Goal: Information Seeking & Learning: Learn about a topic

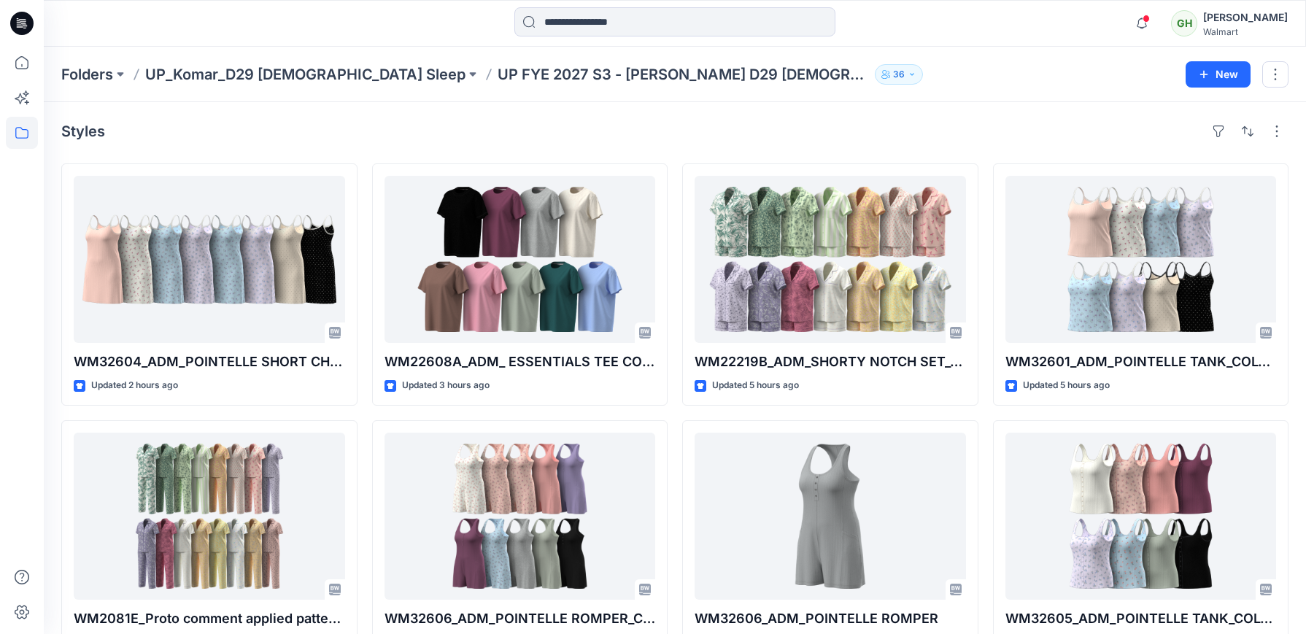
scroll to position [356, 0]
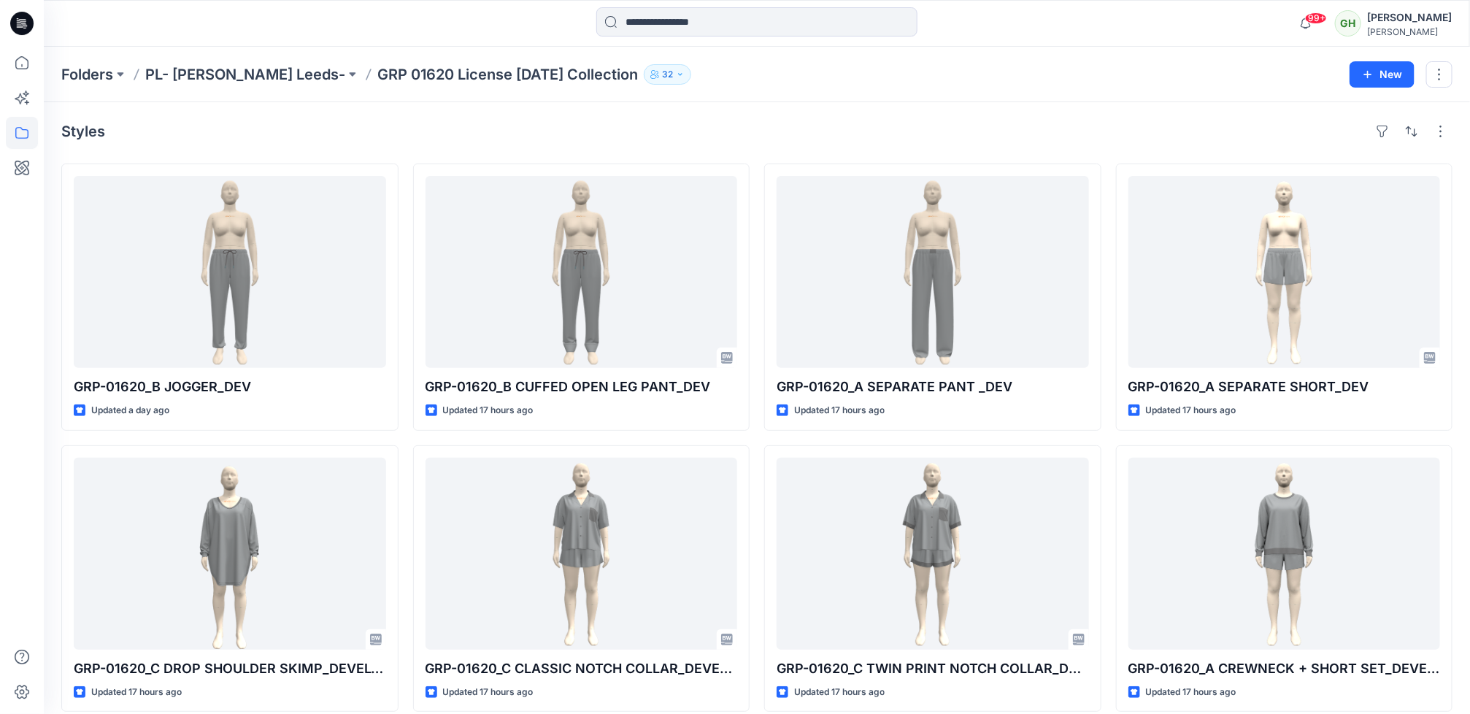
click at [23, 18] on icon at bounding box center [21, 23] width 23 height 23
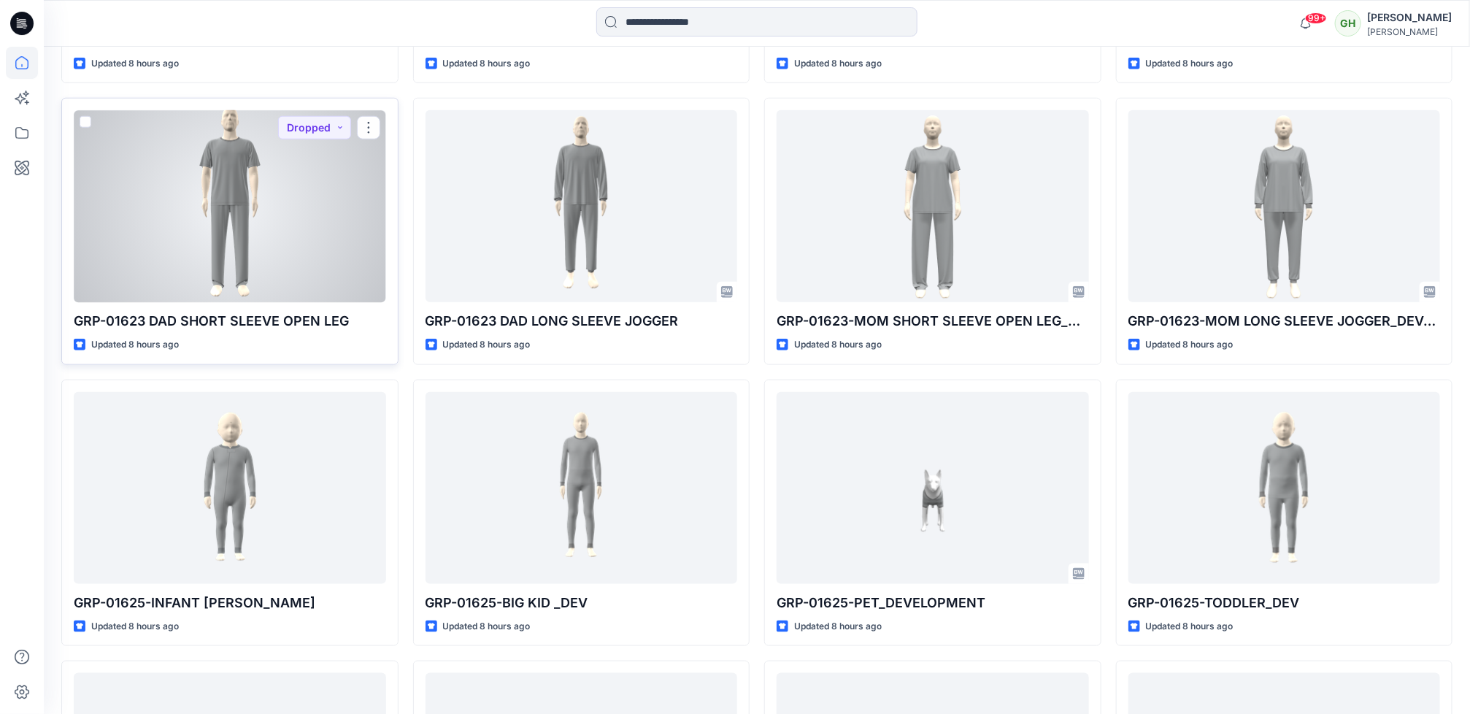
scroll to position [876, 0]
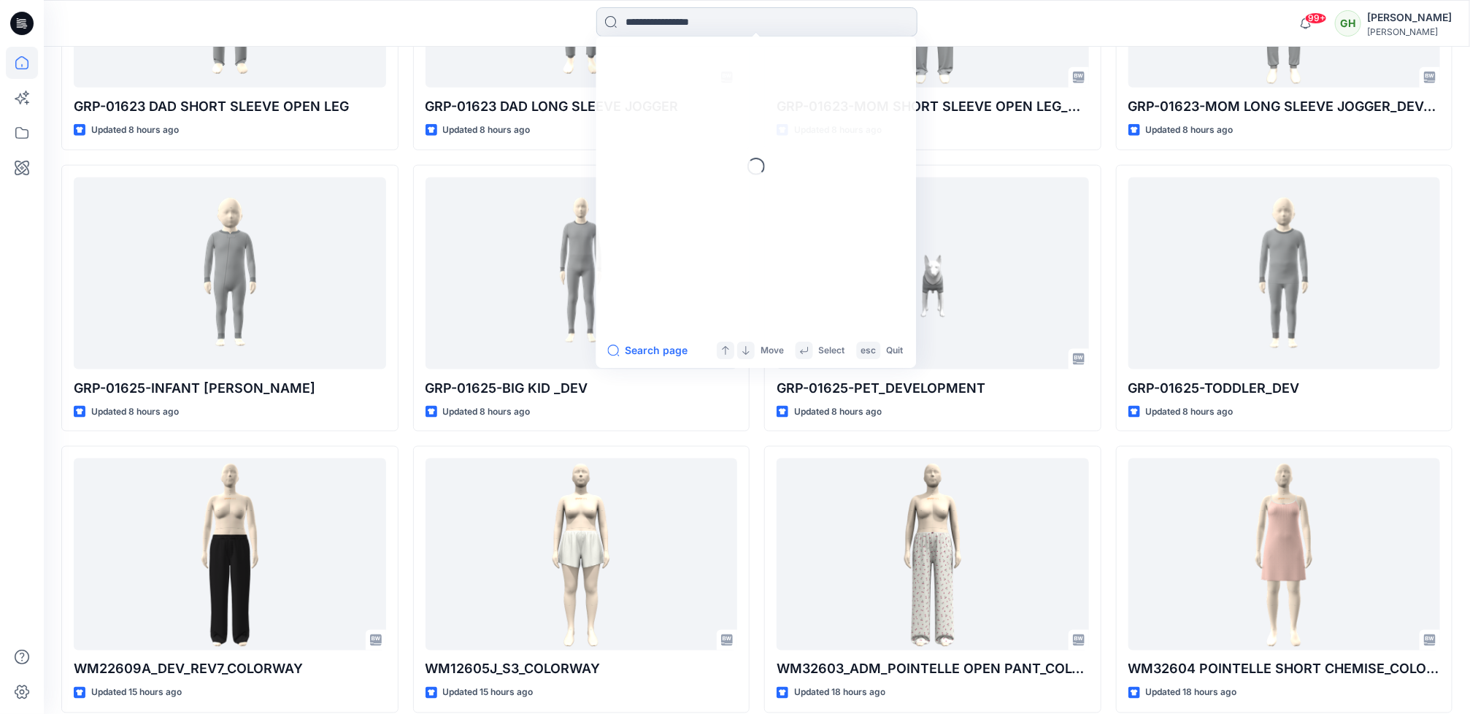
click at [771, 33] on input at bounding box center [756, 21] width 321 height 29
paste input "*******"
click at [668, 23] on input "*******" at bounding box center [756, 21] width 321 height 29
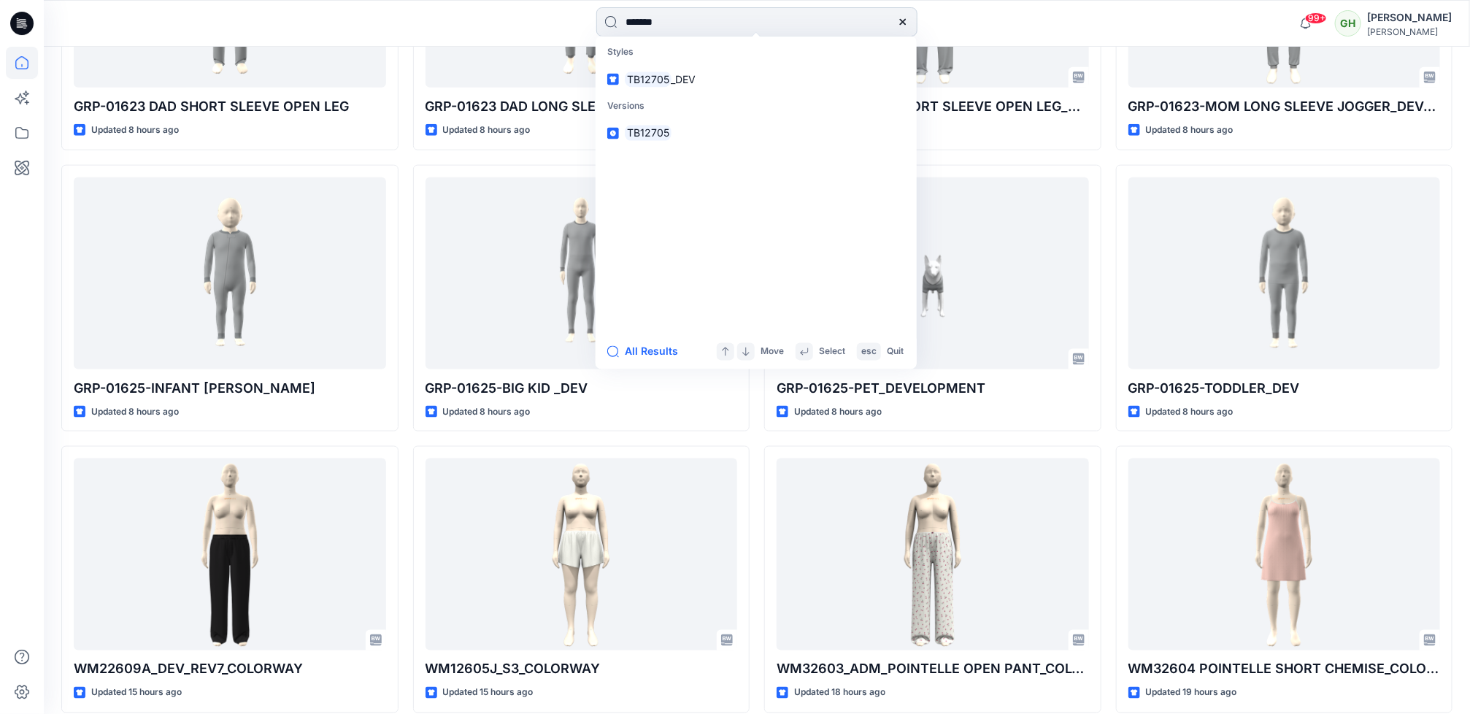
paste input
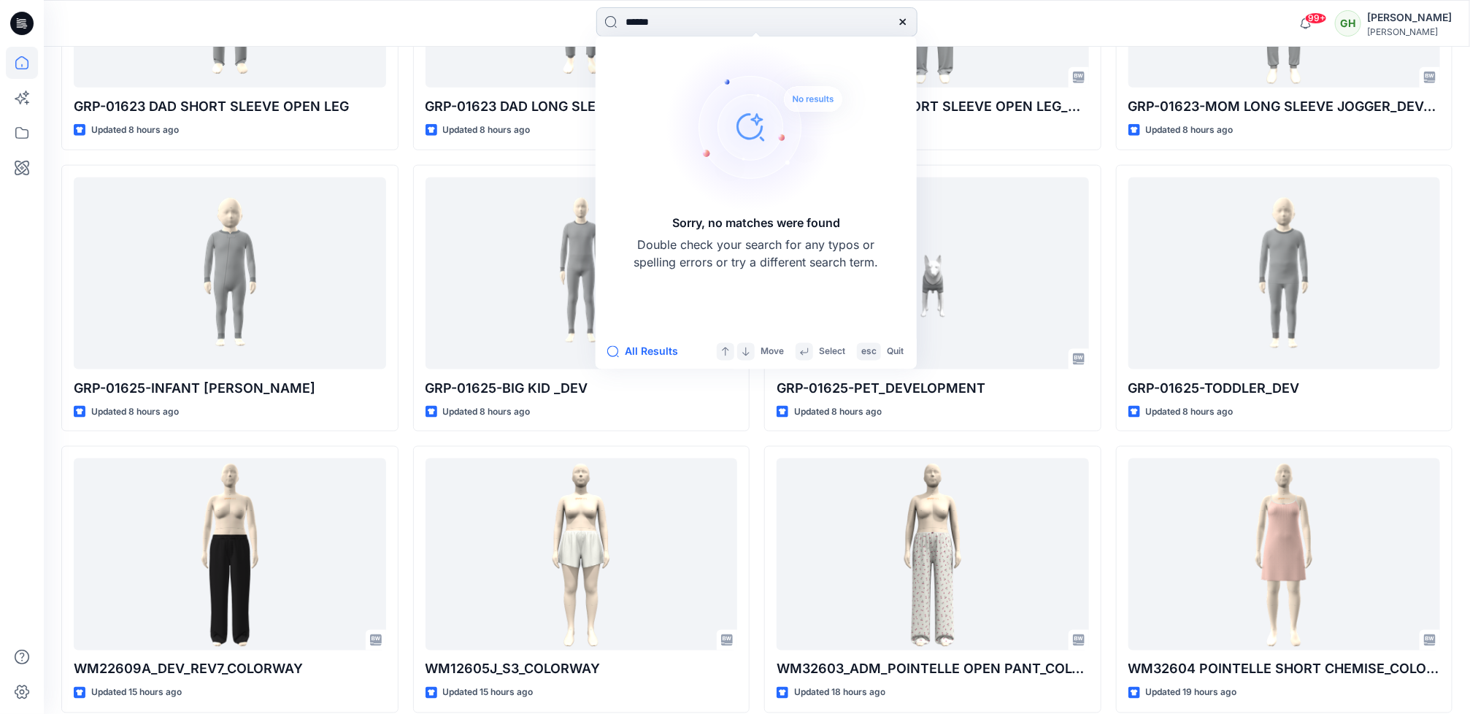
click at [688, 25] on input "******" at bounding box center [756, 21] width 321 height 29
paste input "*"
drag, startPoint x: 714, startPoint y: 25, endPoint x: 580, endPoint y: 26, distance: 133.6
click at [580, 26] on div "******* Sorry, no matches were found Double check your search for any typos or …" at bounding box center [756, 23] width 713 height 32
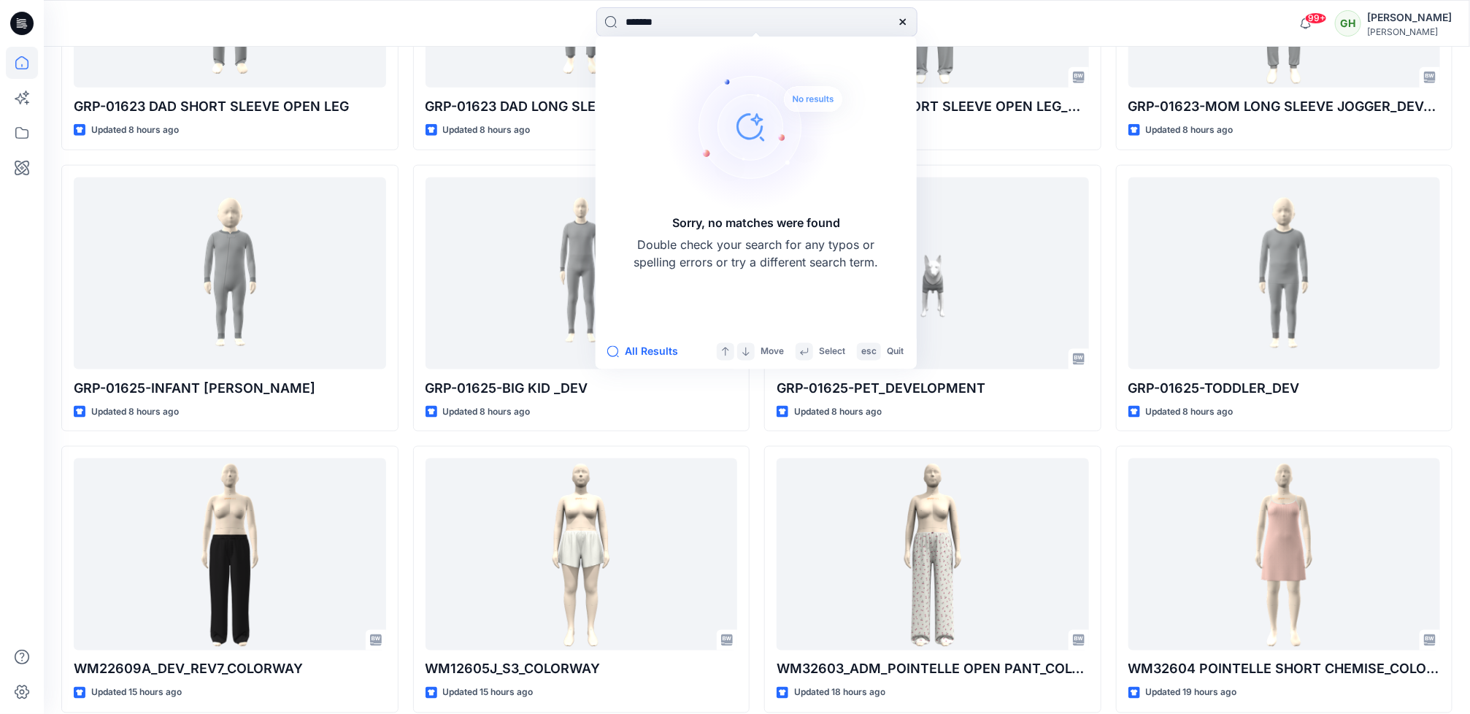
paste input
type input "******"
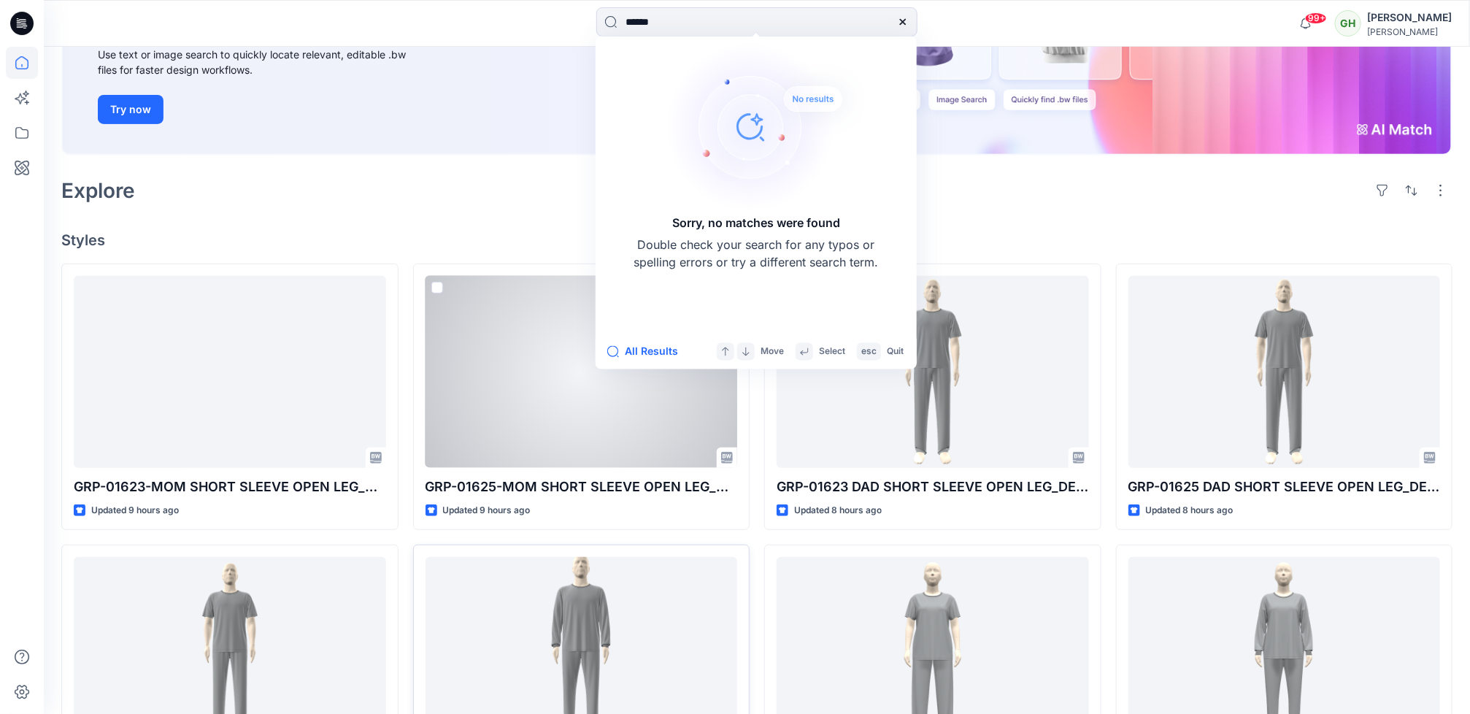
scroll to position [219, 0]
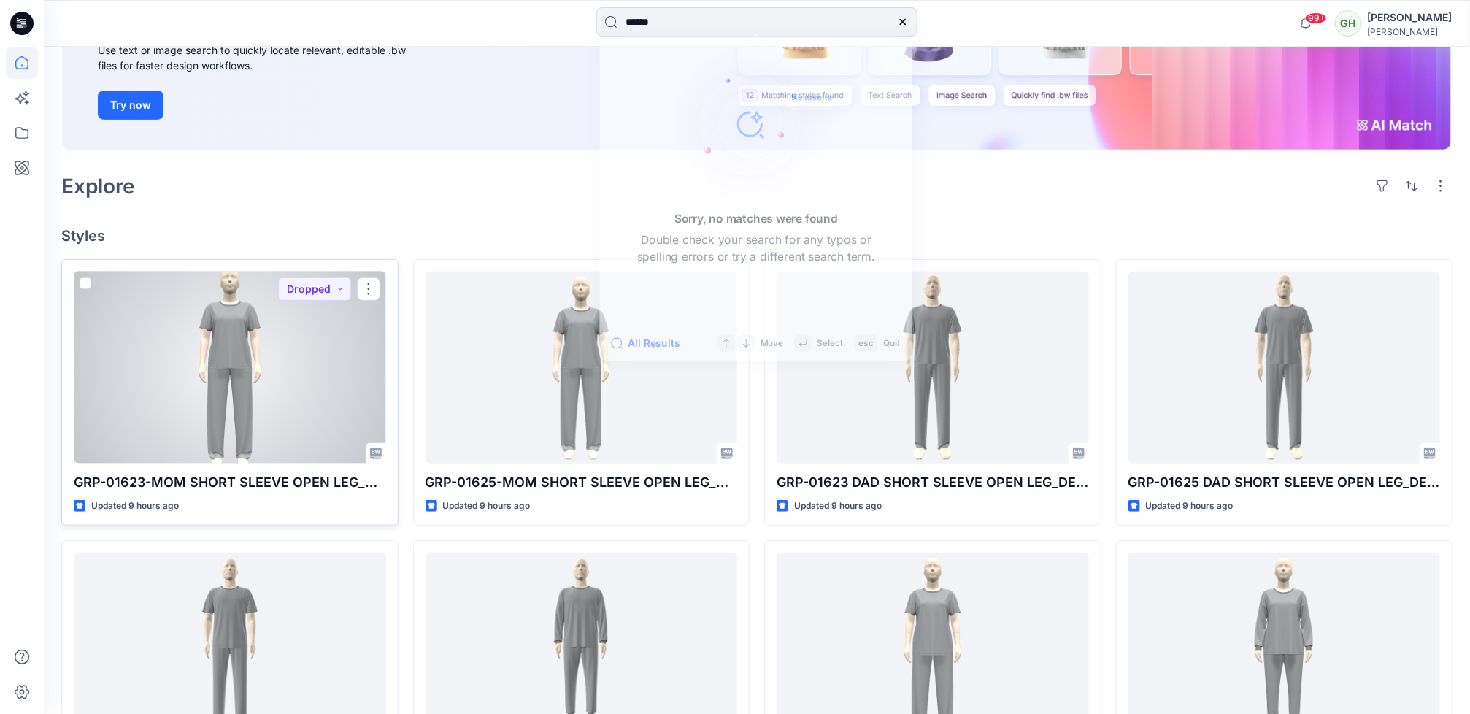
click at [280, 475] on p "GRP-01623-MOM SHORT SLEEVE OPEN LEG_DEV" at bounding box center [230, 482] width 312 height 20
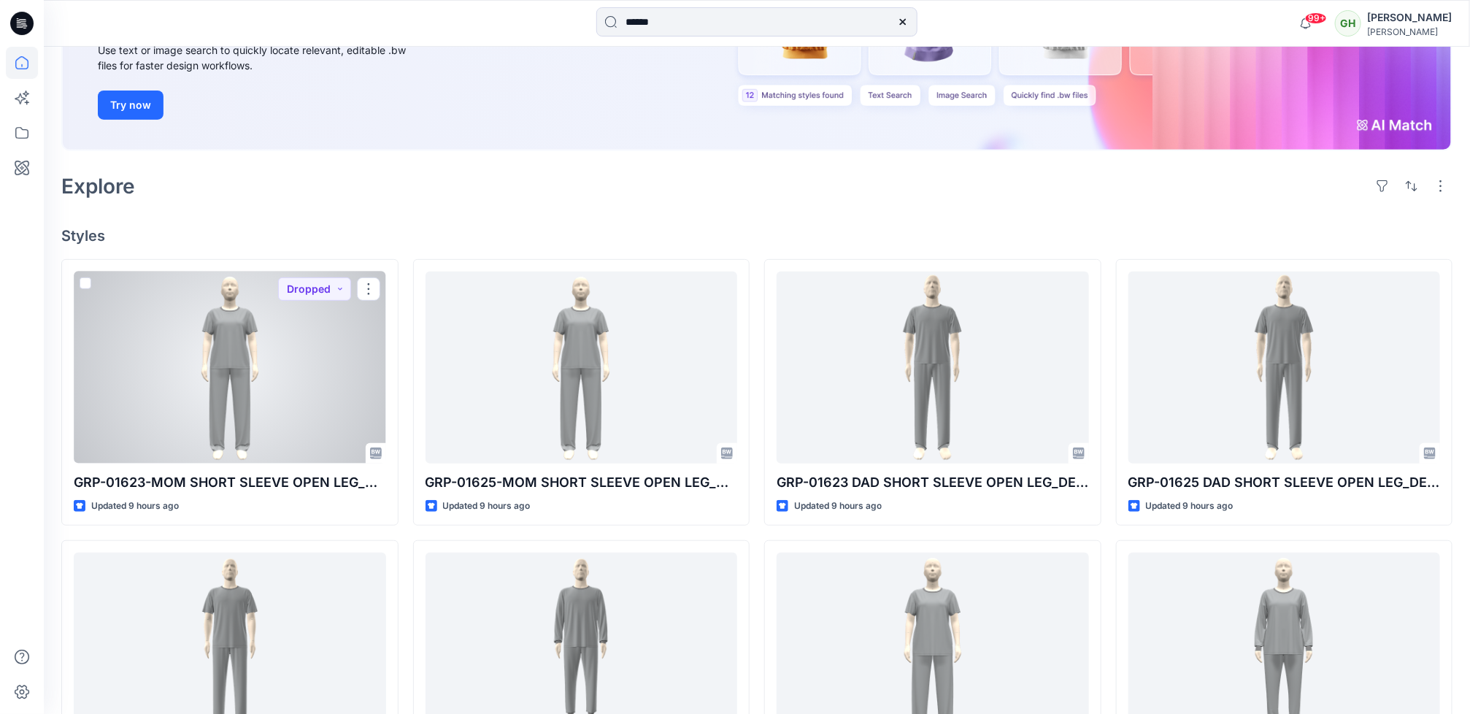
click at [237, 430] on div at bounding box center [230, 367] width 312 height 192
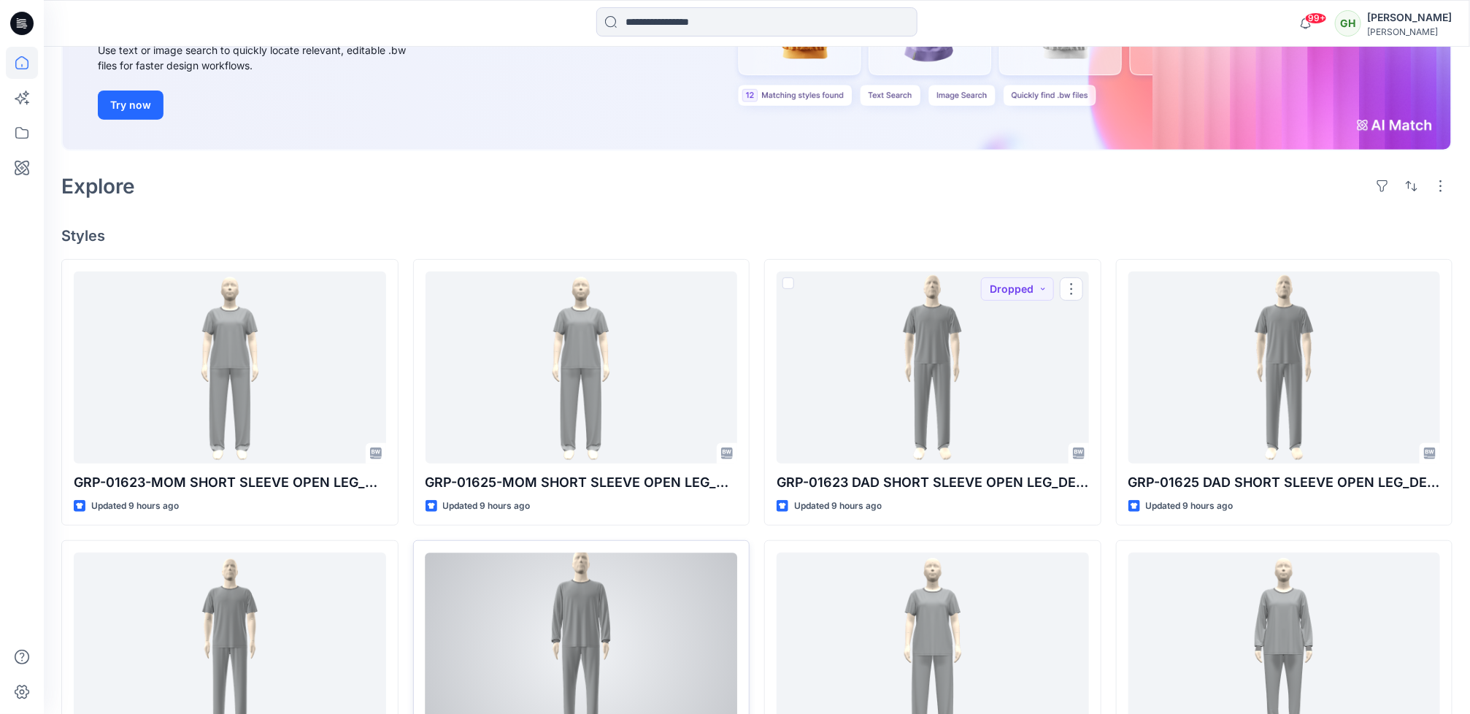
scroll to position [438, 0]
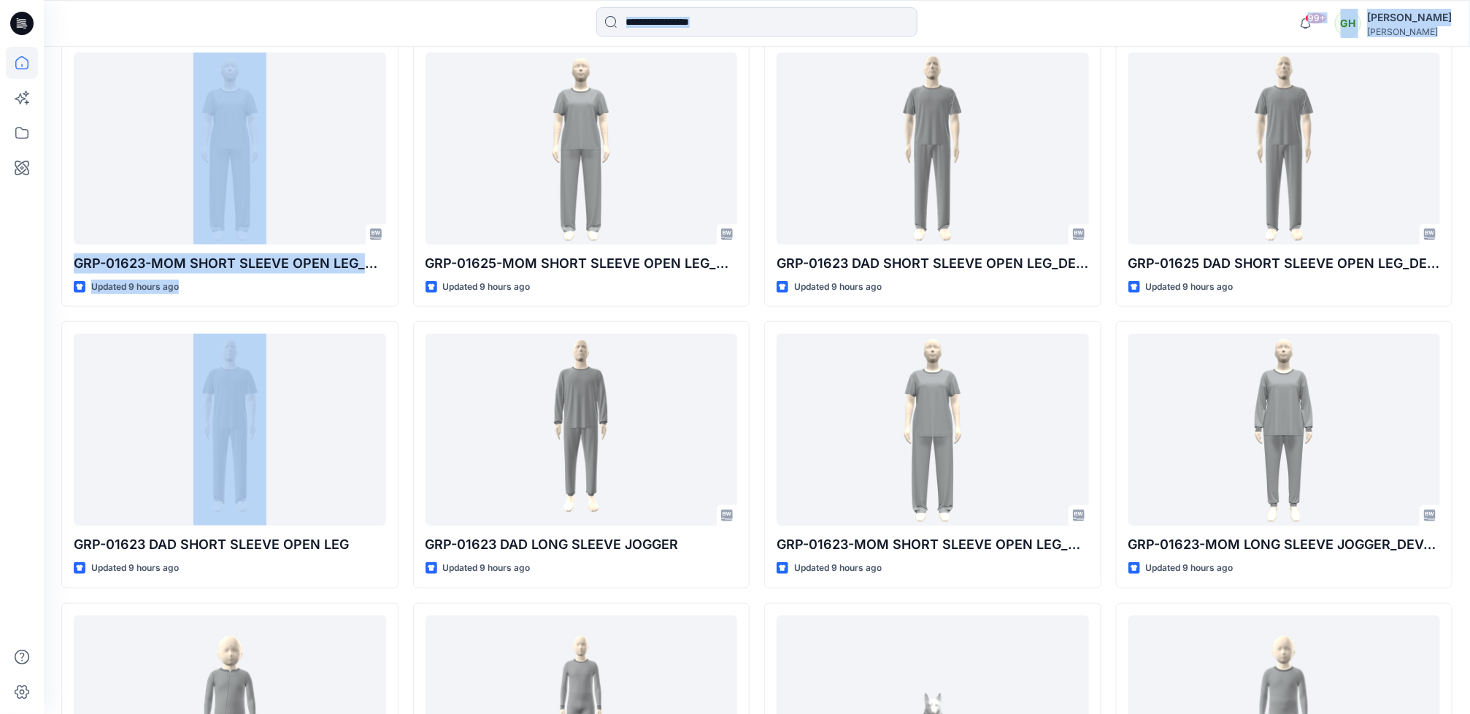
click at [0, 537] on html "99+ Notifications Sanjeewa Dankoluwa shared GRP-01625-BIG KID in 01625 WTC FAMI…" at bounding box center [735, 672] width 1470 height 2221
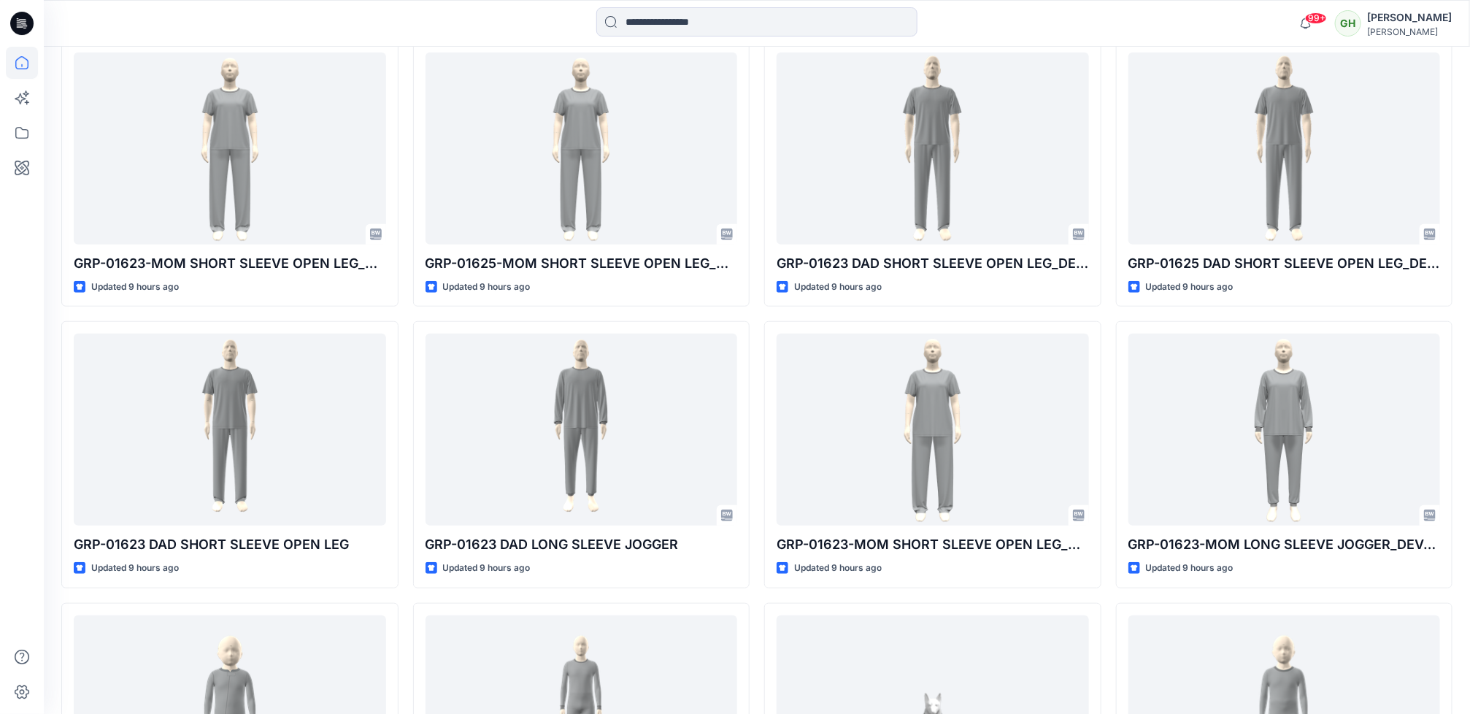
drag, startPoint x: -4, startPoint y: 537, endPoint x: 23, endPoint y: 603, distance: 71.0
click at [23, 603] on div at bounding box center [22, 380] width 32 height 667
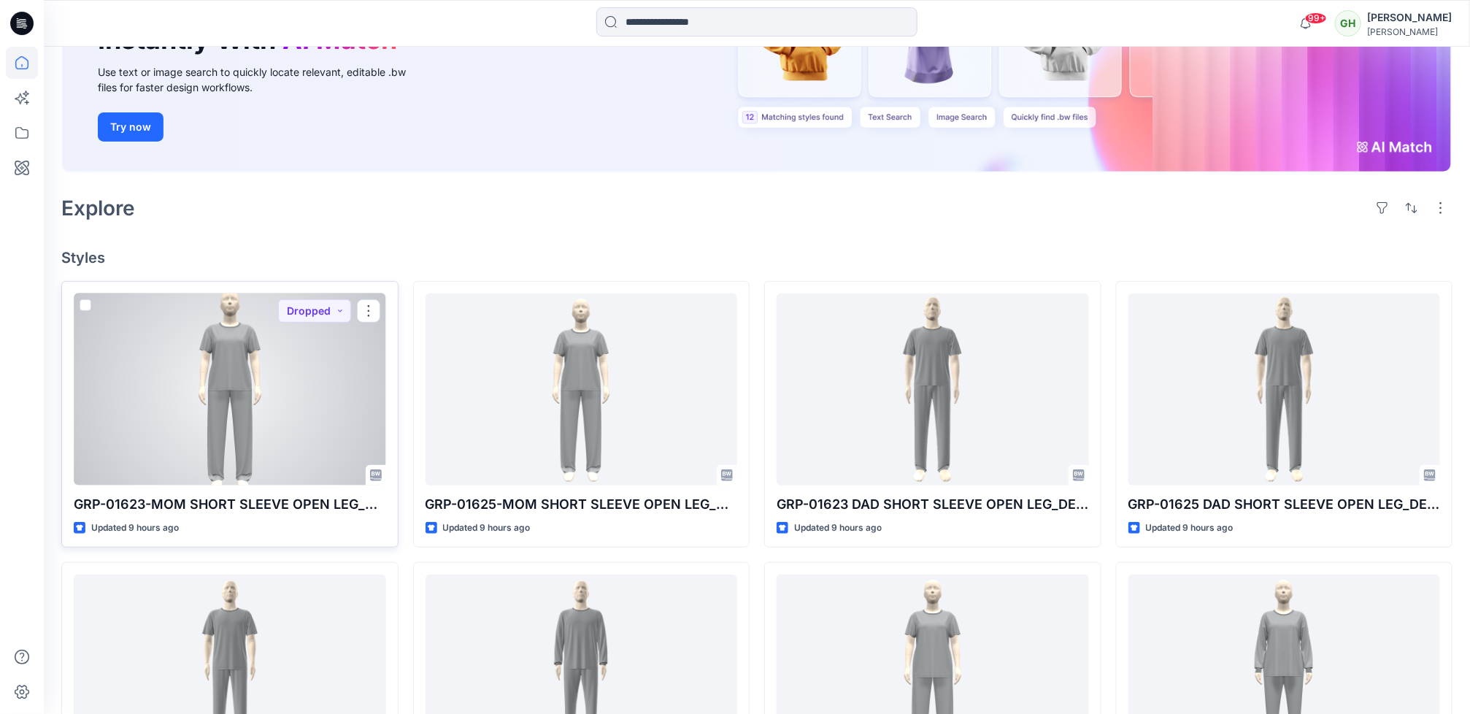
scroll to position [328, 0]
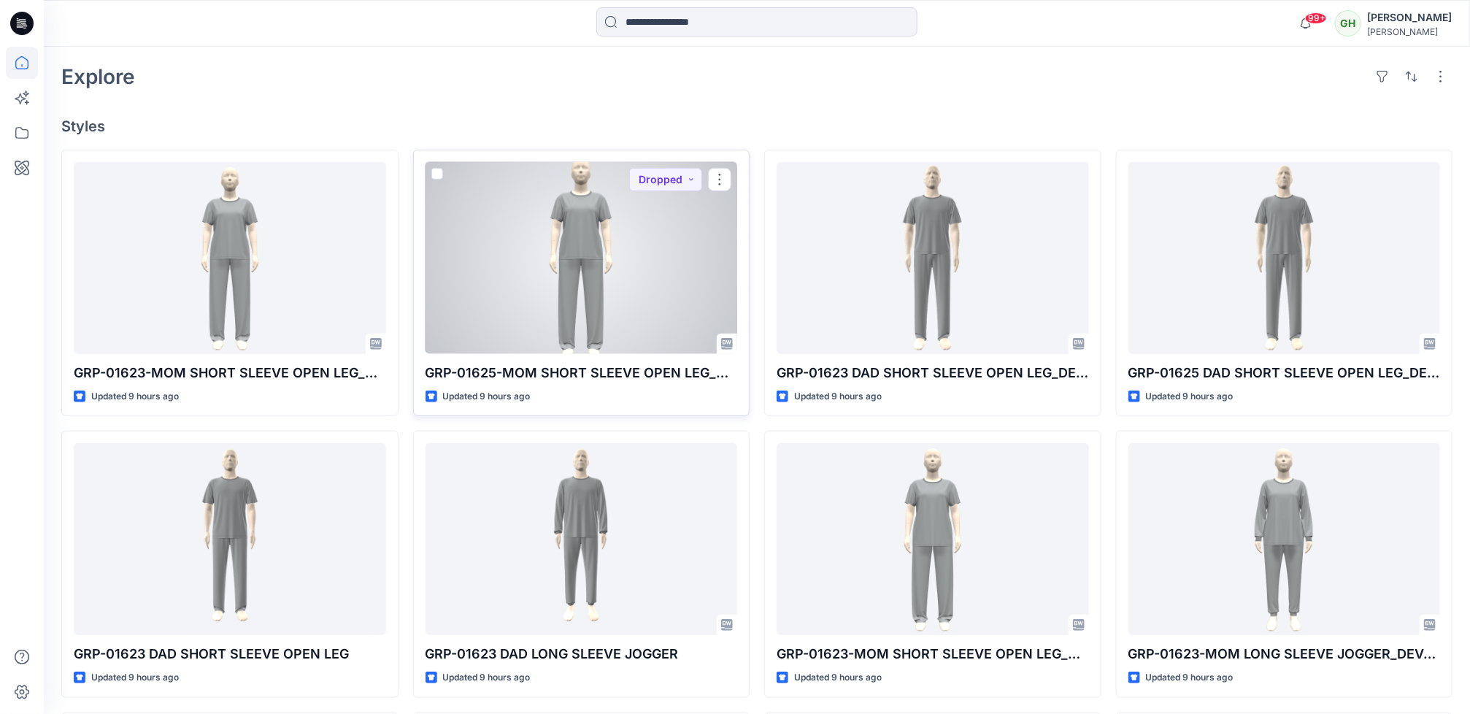
click at [574, 288] on div at bounding box center [581, 258] width 312 height 192
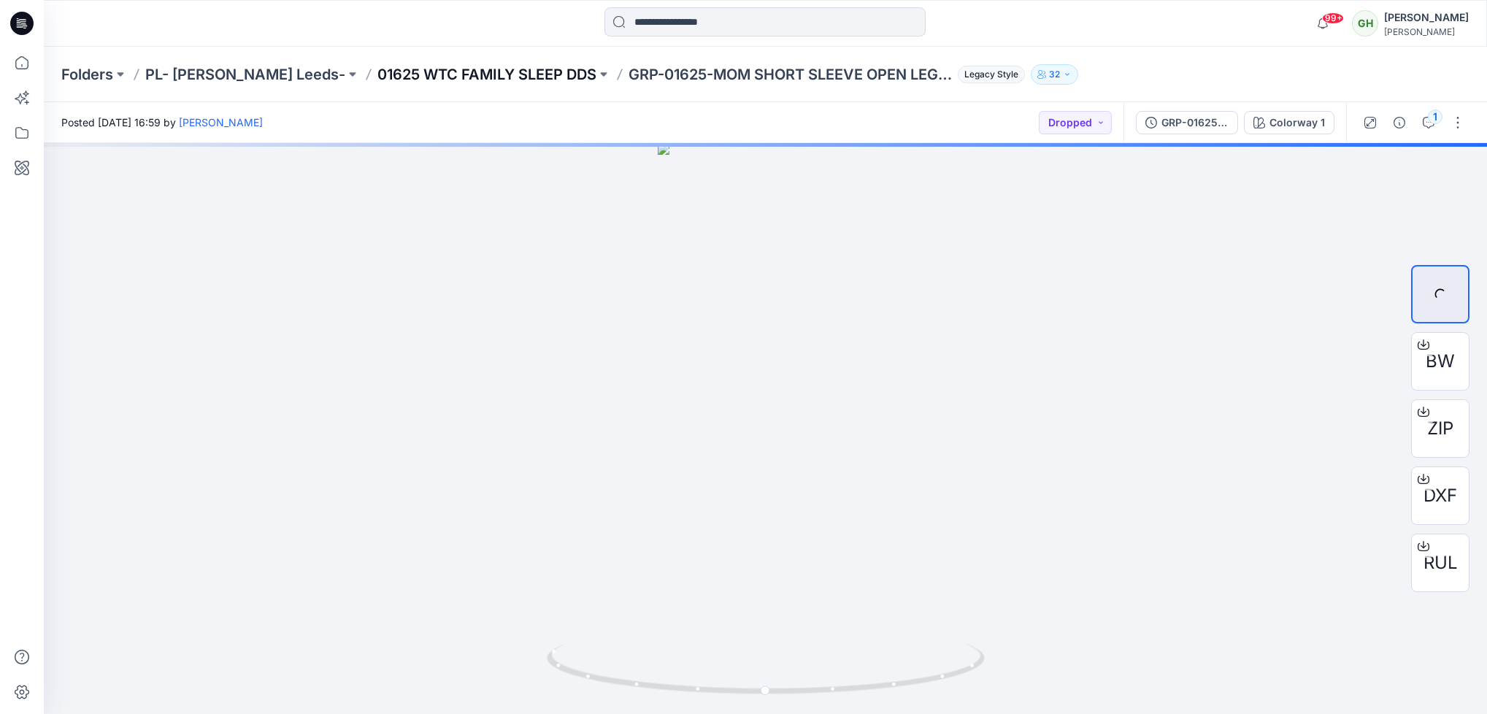
click at [432, 74] on p "01625 WTC FAMILY SLEEP DDS" at bounding box center [486, 74] width 219 height 20
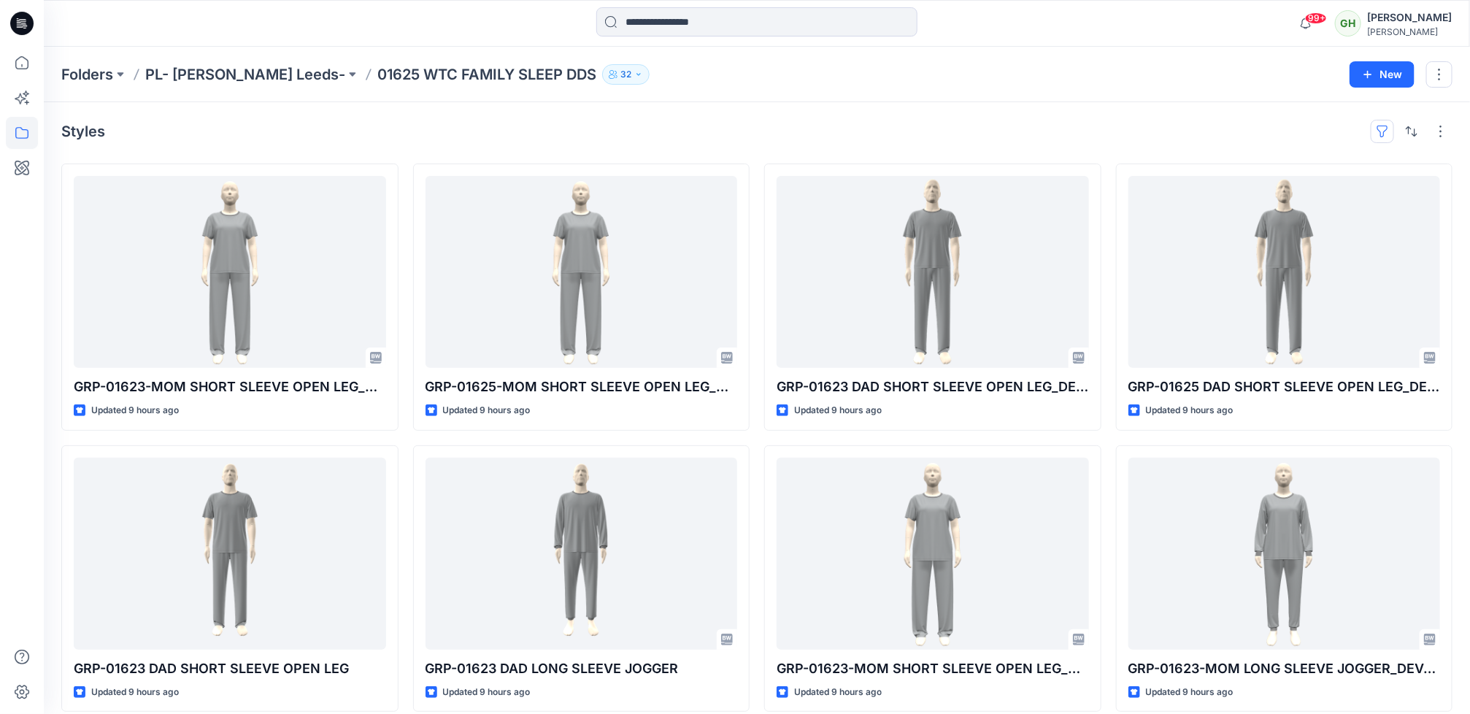
click at [1378, 134] on button "button" at bounding box center [1381, 131] width 23 height 23
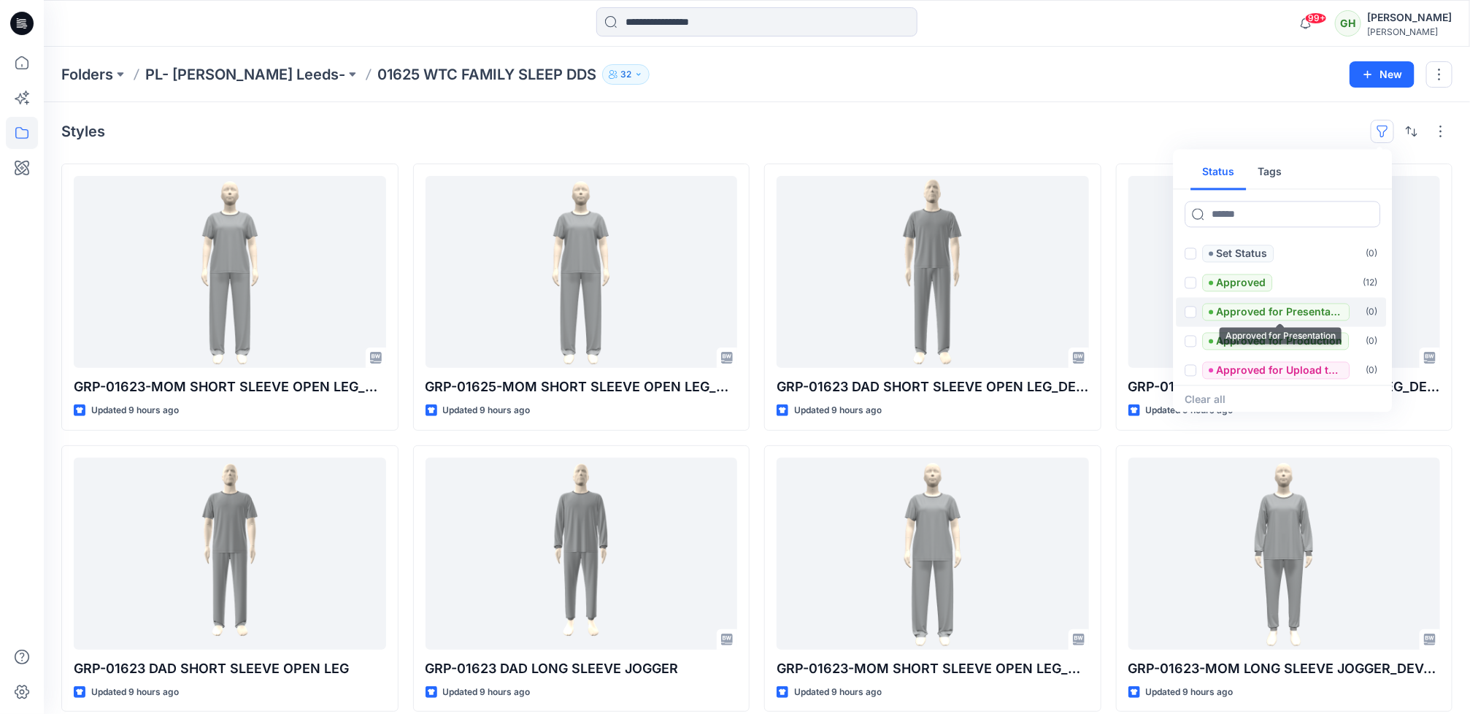
click at [1230, 312] on p "Approved for Presentation" at bounding box center [1279, 313] width 127 height 18
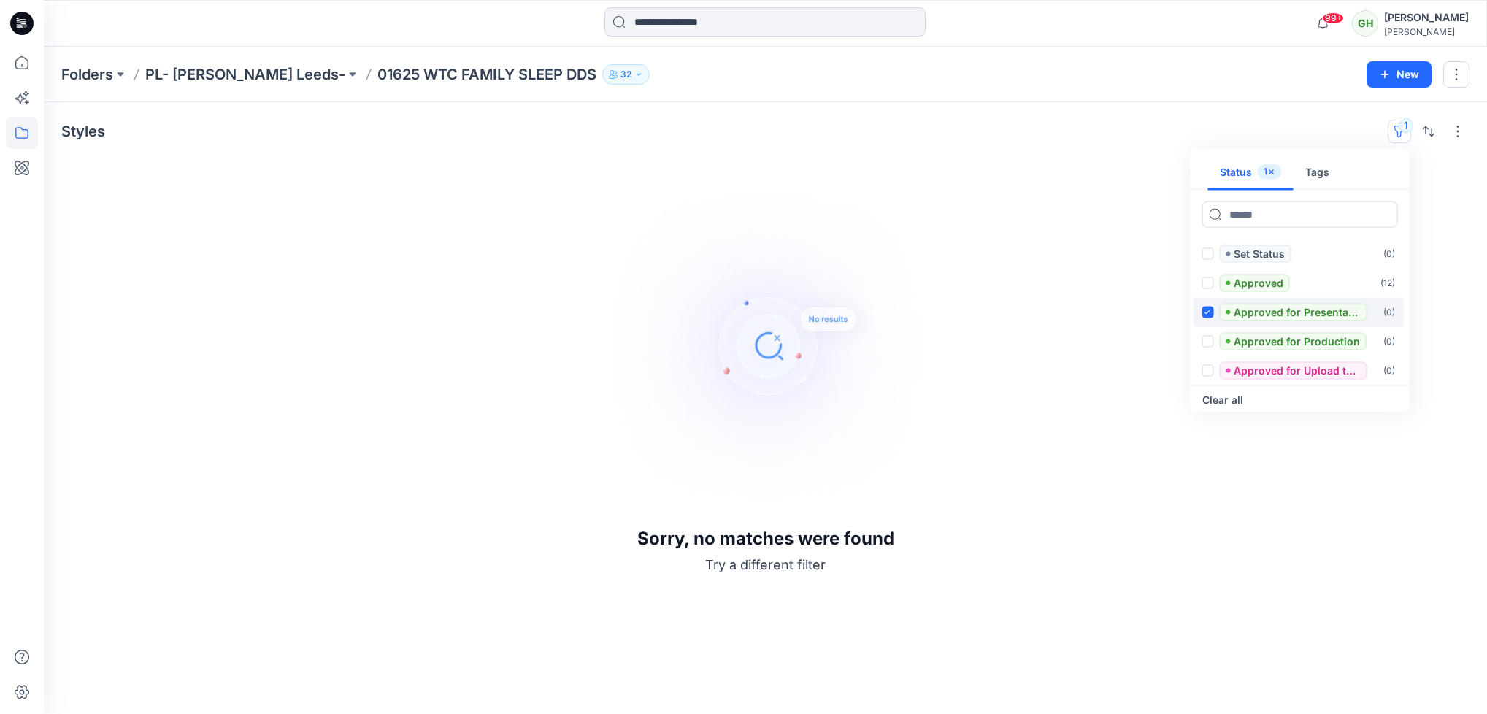
click at [1214, 312] on div "Approved for Presentation" at bounding box center [1284, 313] width 165 height 18
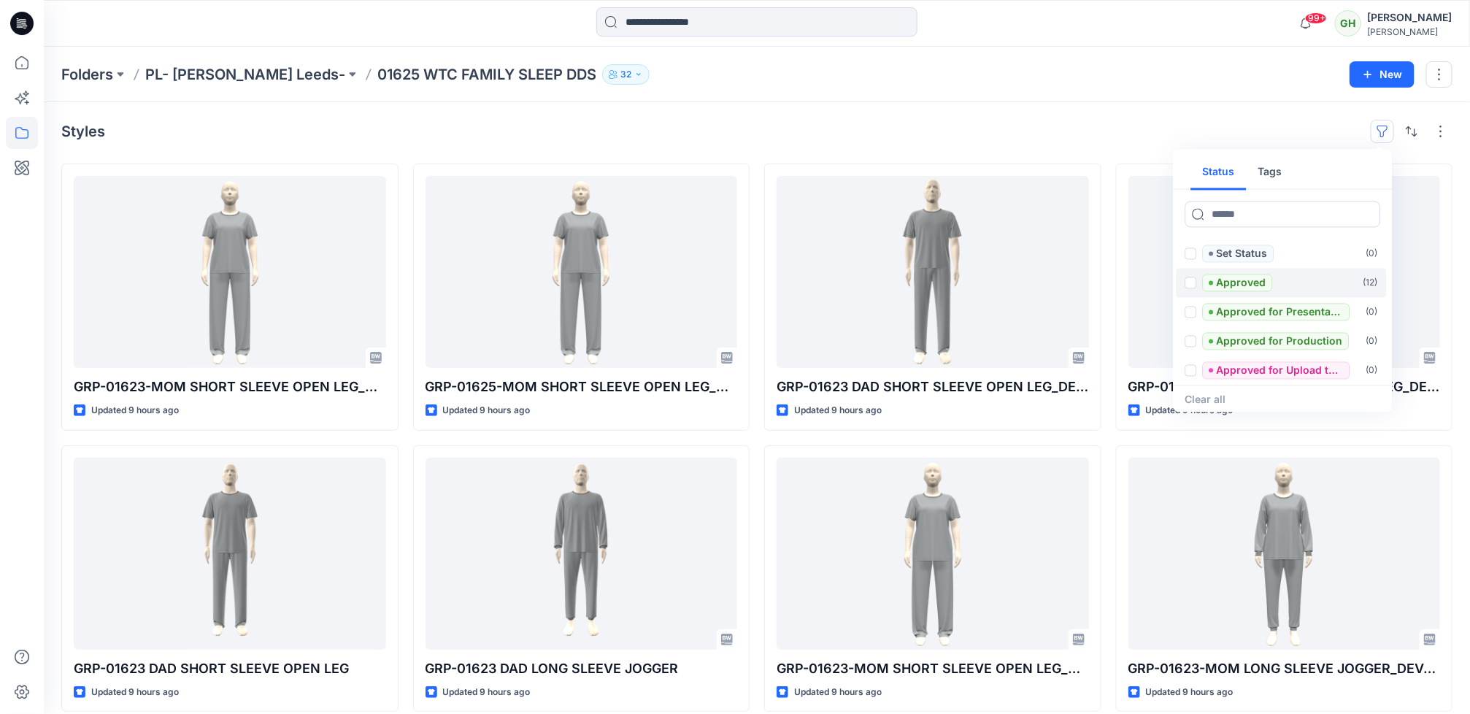
click at [1211, 283] on div at bounding box center [1211, 283] width 4 height 4
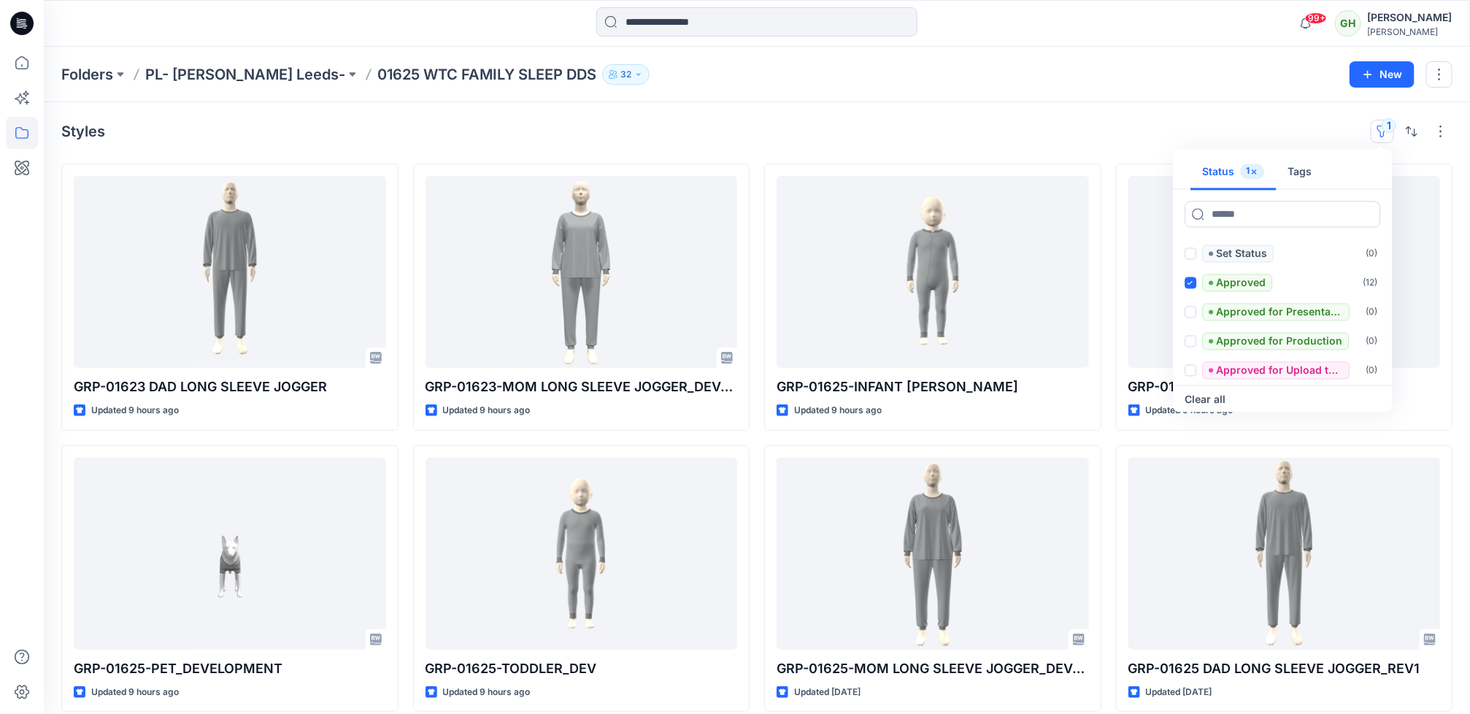
click at [837, 59] on div "Folders PL- Richards Leeds- 01625 WTC FAMILY SLEEP DDS 32 New" at bounding box center [757, 74] width 1426 height 55
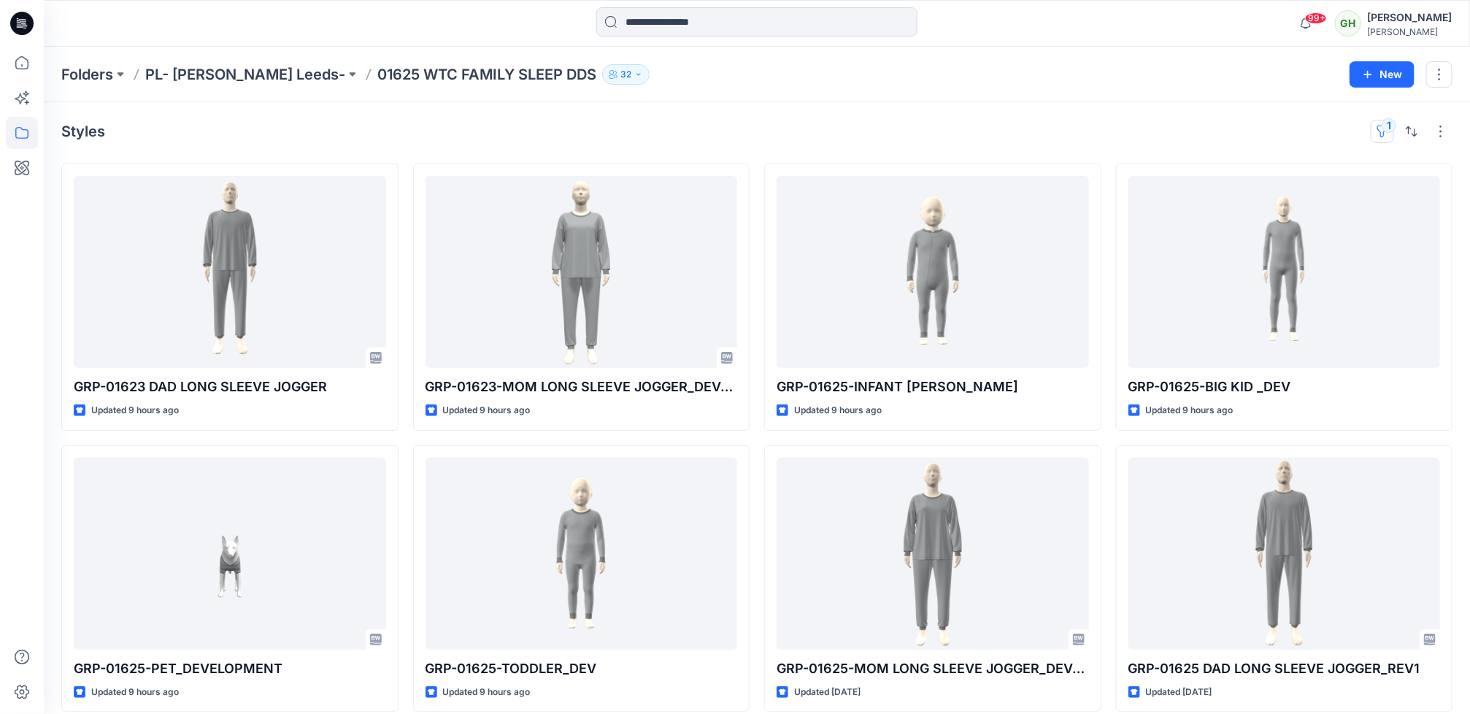
click at [1370, 130] on button "1" at bounding box center [1381, 131] width 23 height 23
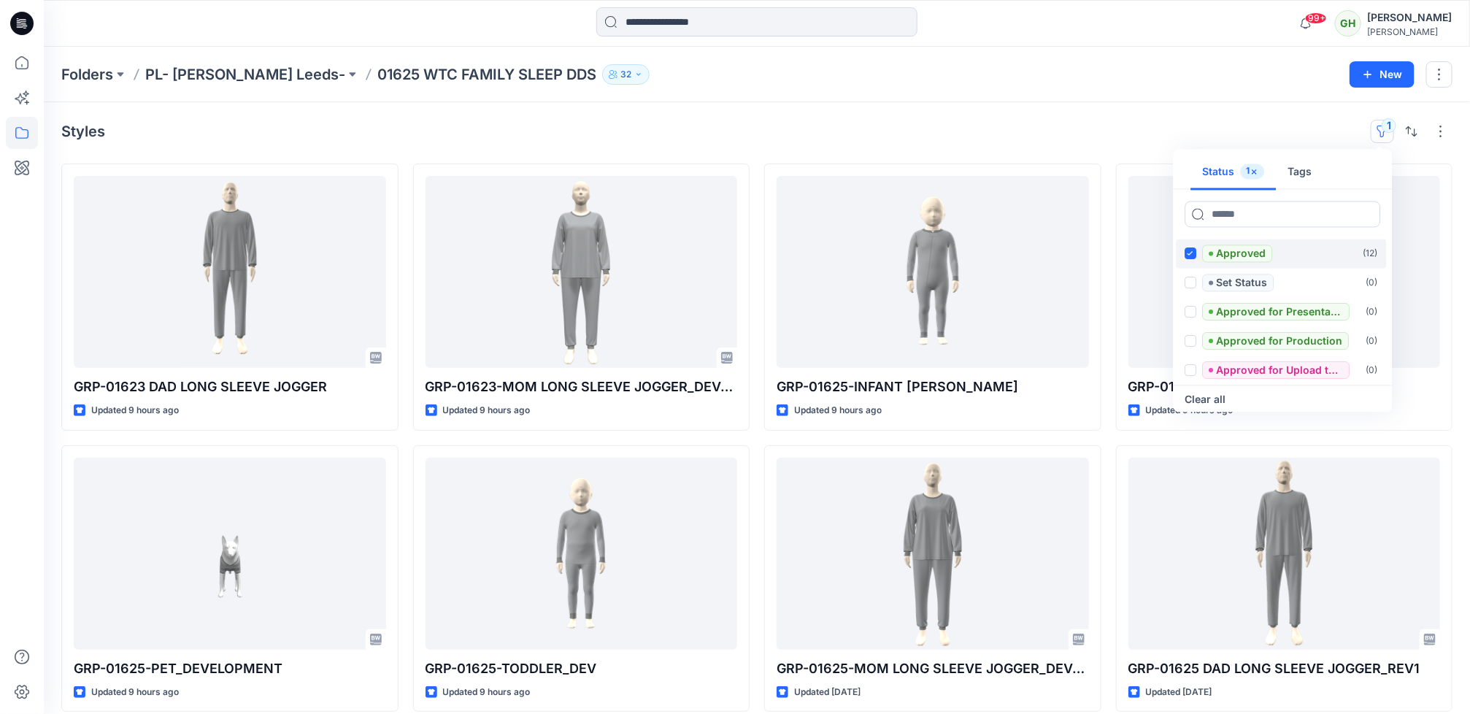
click at [1208, 258] on span "Approved" at bounding box center [1238, 254] width 70 height 18
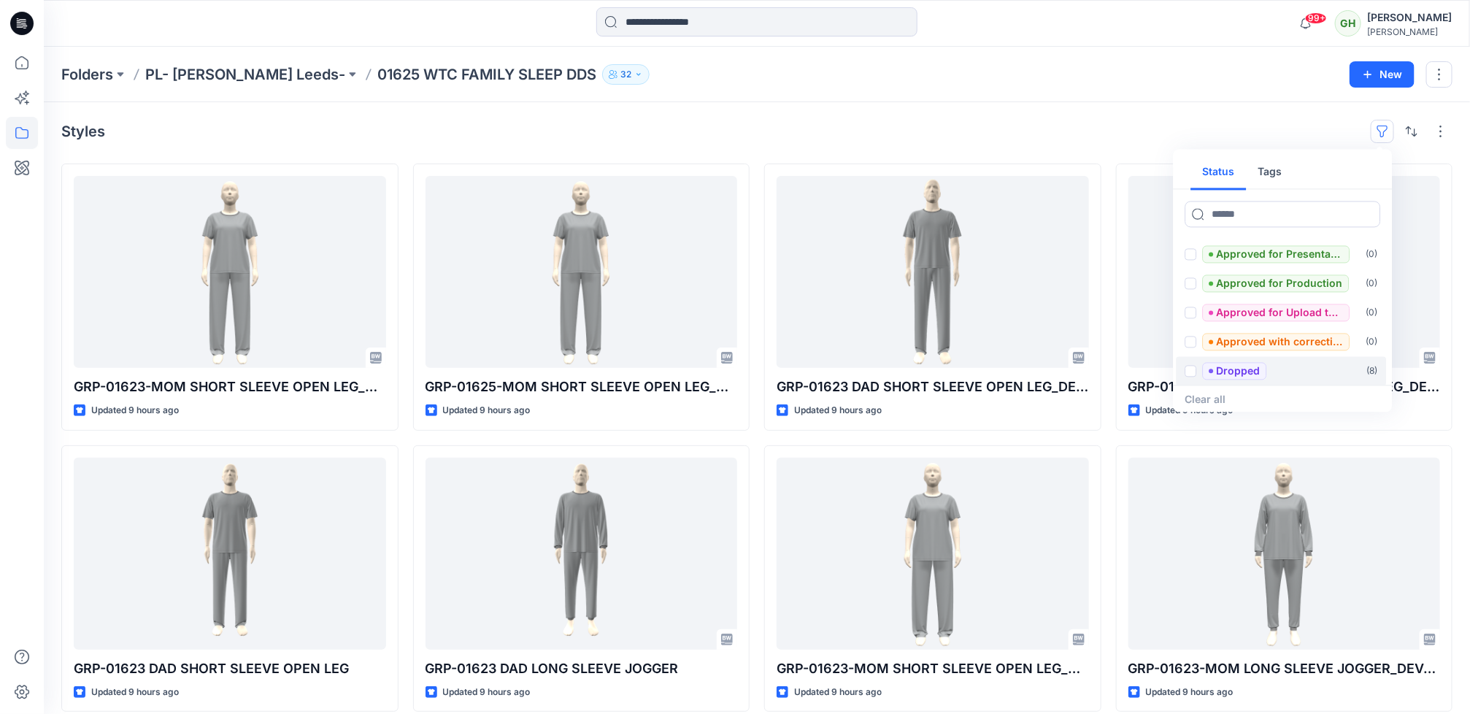
click at [1249, 363] on p "Dropped" at bounding box center [1238, 372] width 44 height 18
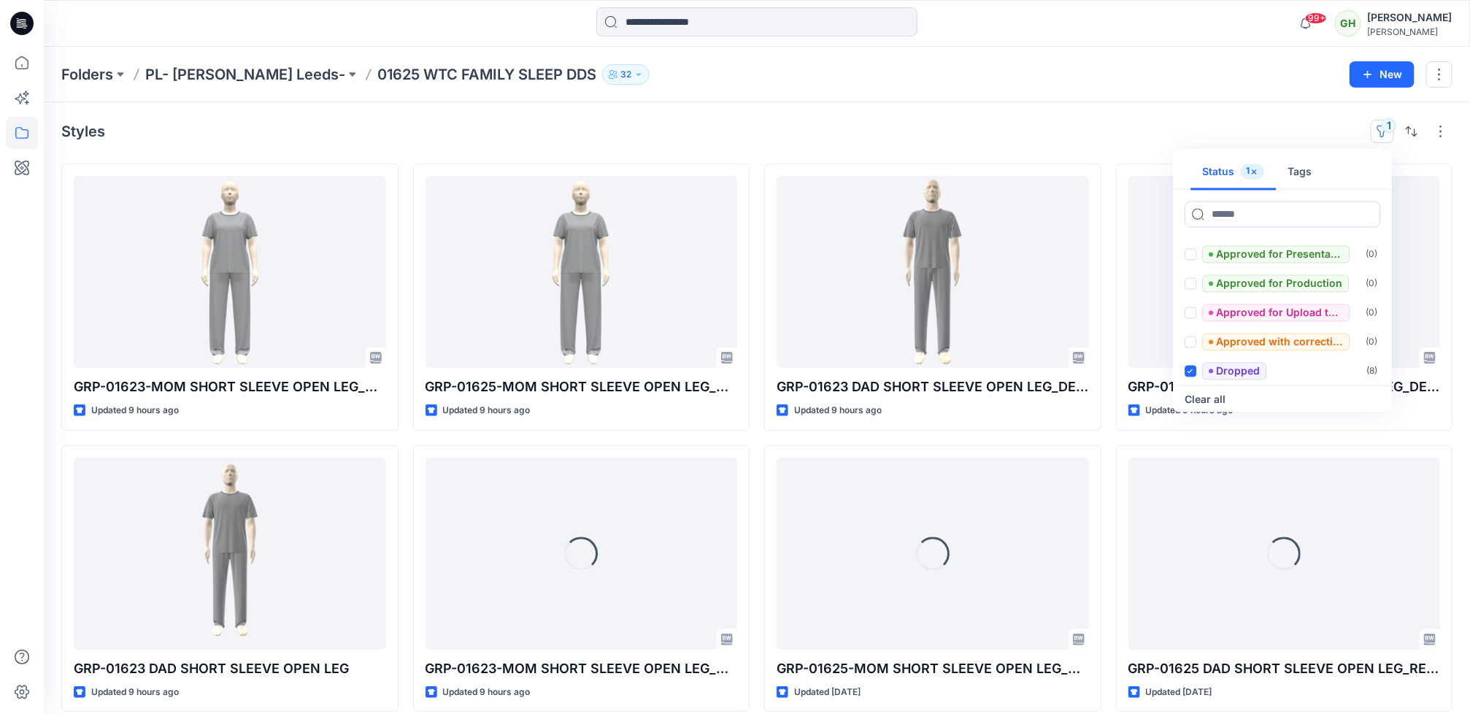
click at [948, 104] on div "Styles 1 Status 1 Tags Approved ( 12 ) Set Status ( 0 ) Approved for Presentati…" at bounding box center [757, 415] width 1426 height 627
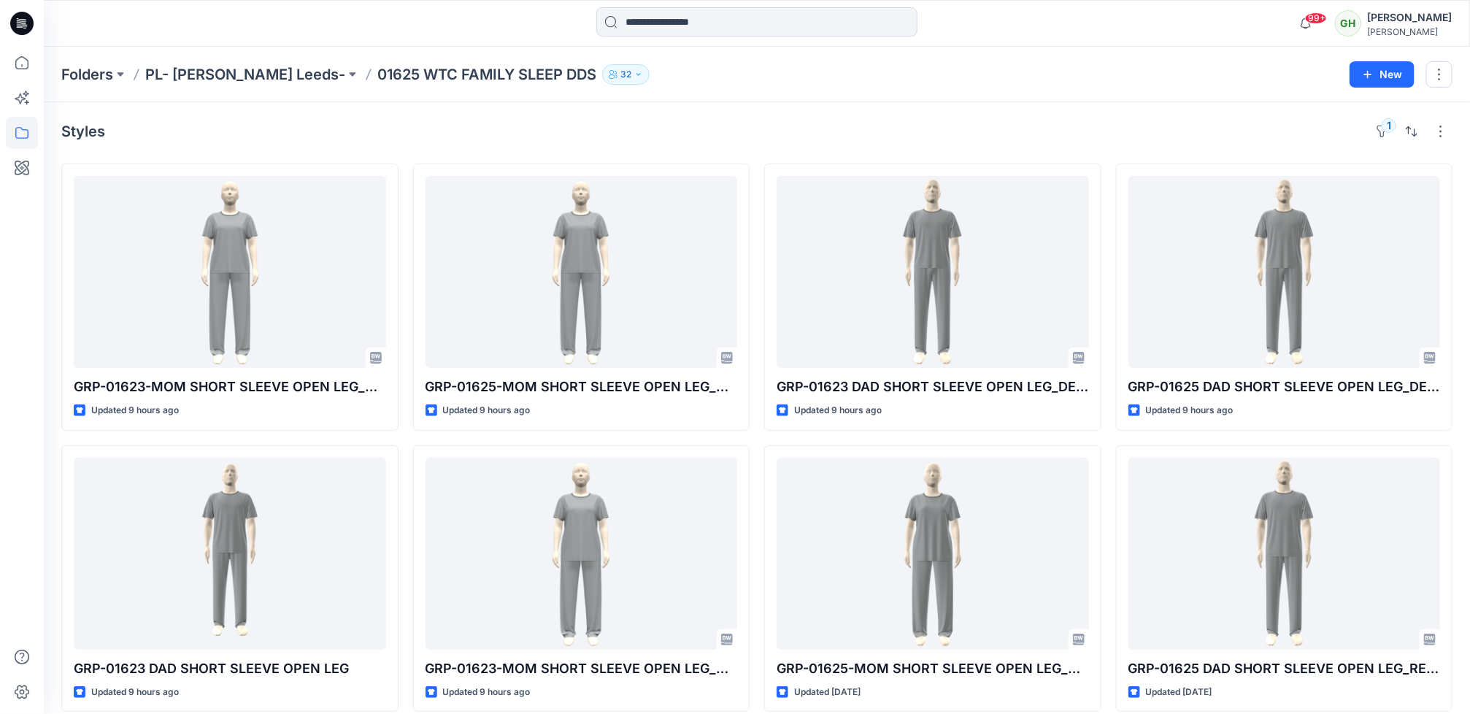
click at [9, 26] on div at bounding box center [22, 23] width 47 height 47
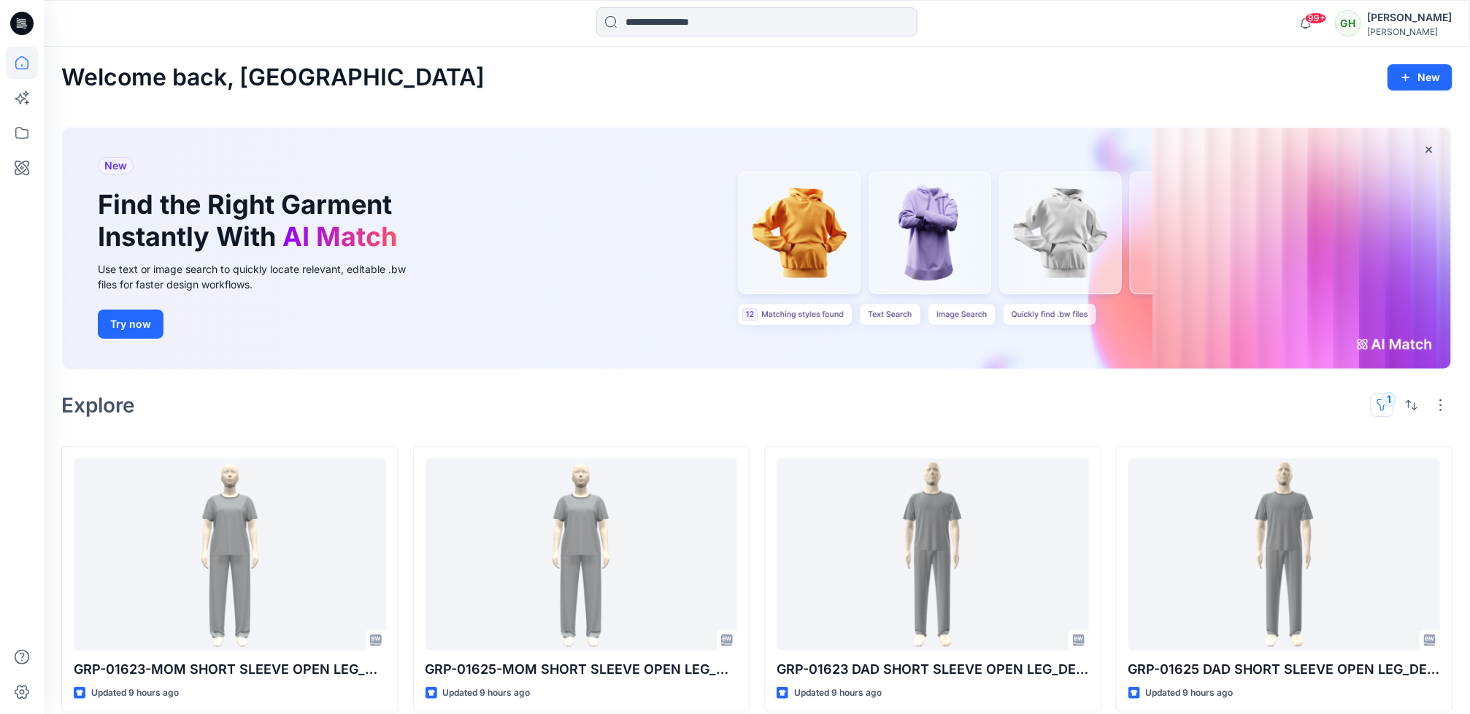
click at [1379, 406] on button "1" at bounding box center [1381, 404] width 23 height 23
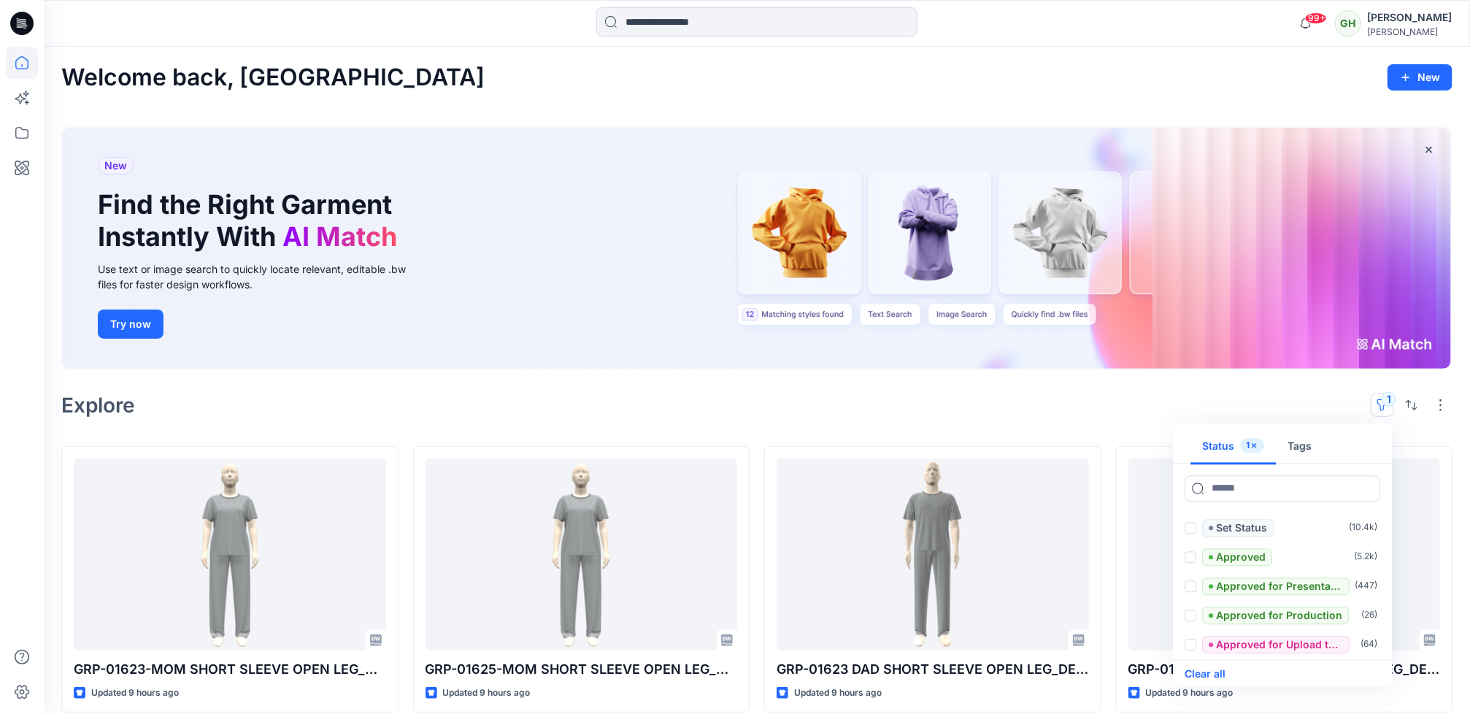
click at [1218, 672] on button "Clear all" at bounding box center [1205, 674] width 41 height 18
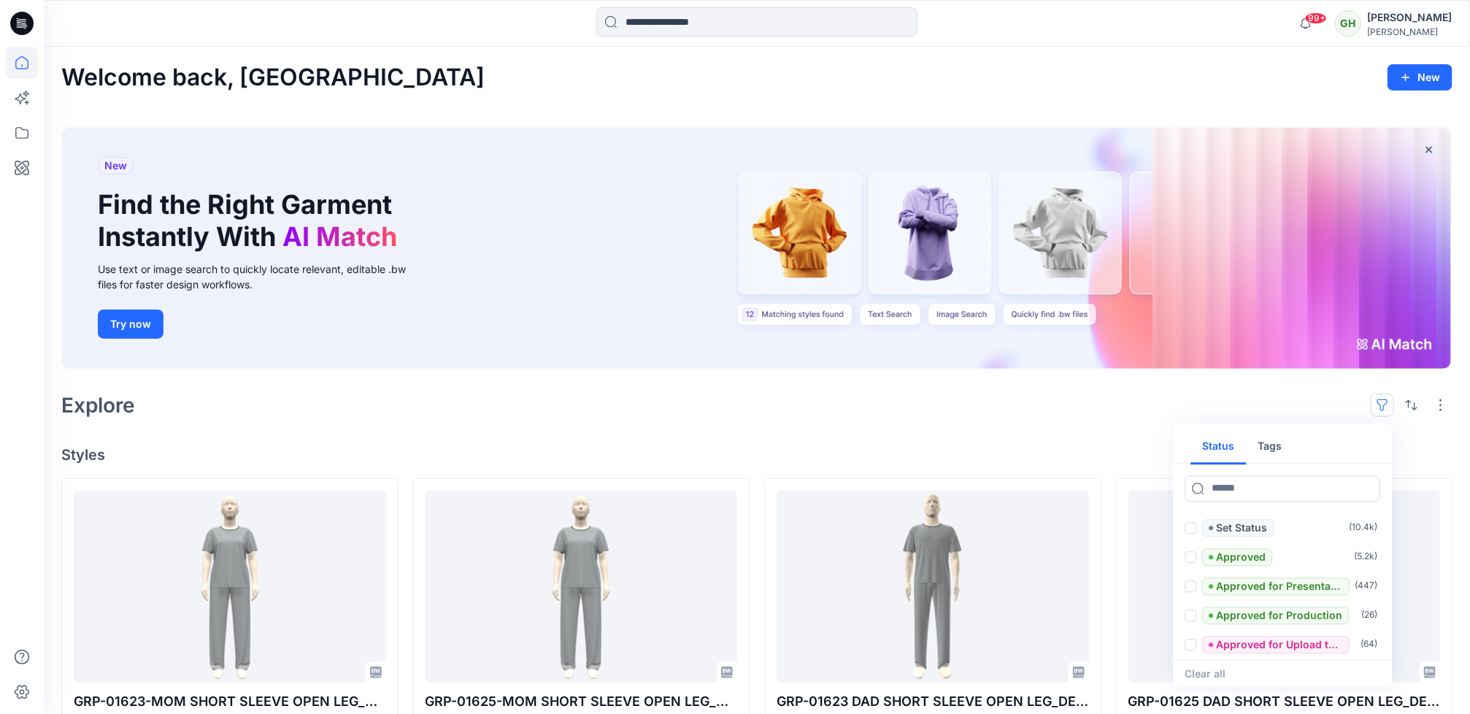
click at [401, 405] on div "Explore Status Tags Set Status ( 10.4k ) Approved ( 5.2k ) Approved for Present…" at bounding box center [756, 404] width 1391 height 35
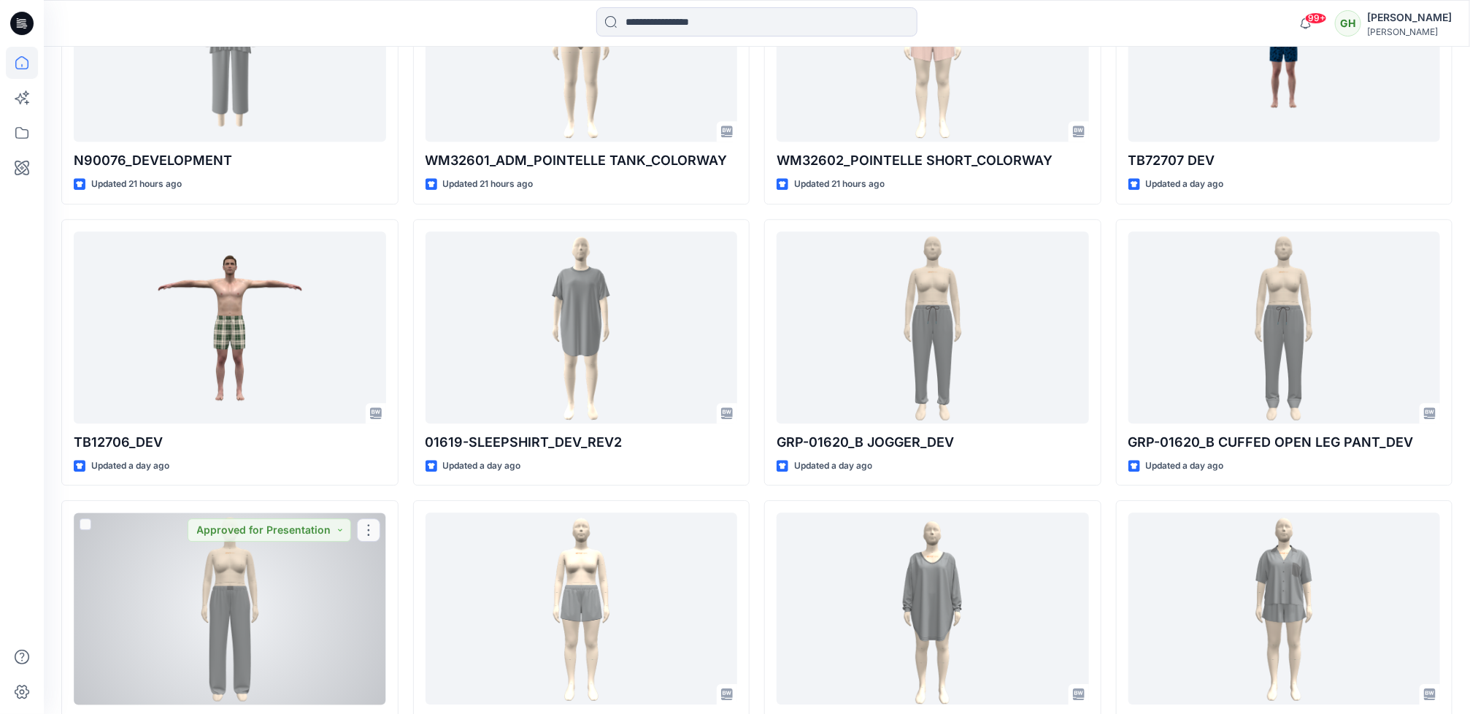
scroll to position [2166, 0]
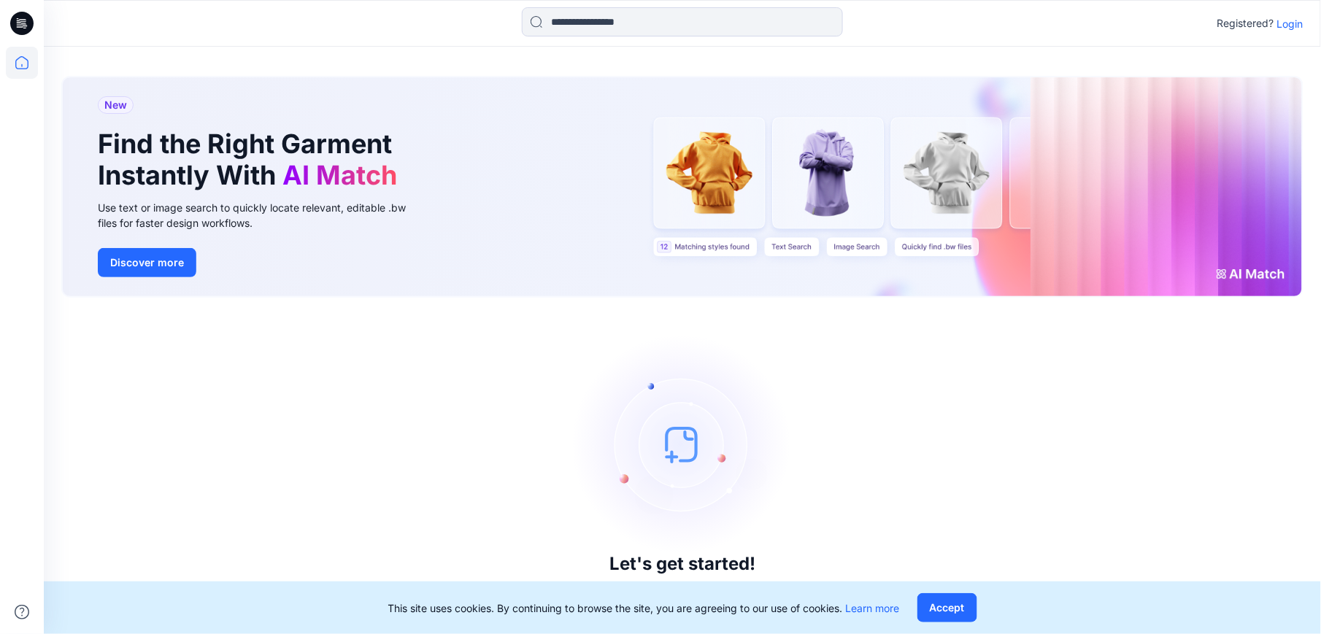
click at [1291, 27] on p "Login" at bounding box center [1290, 23] width 26 height 15
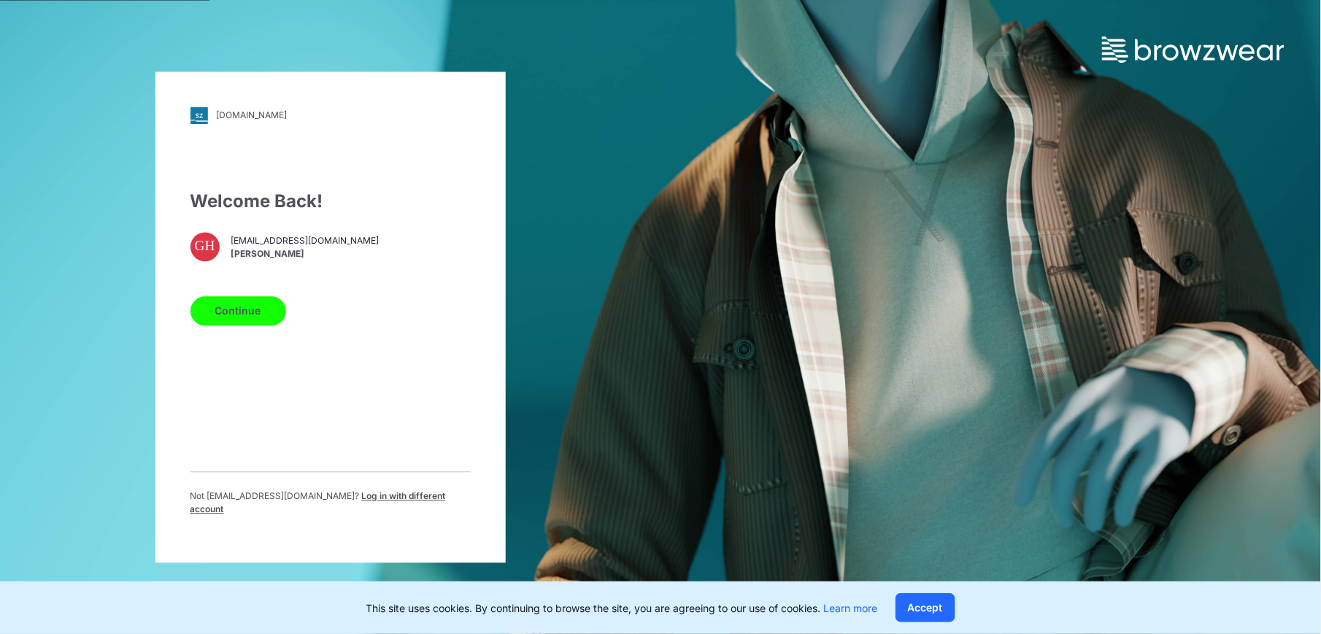
click at [235, 315] on button "Continue" at bounding box center [238, 310] width 96 height 29
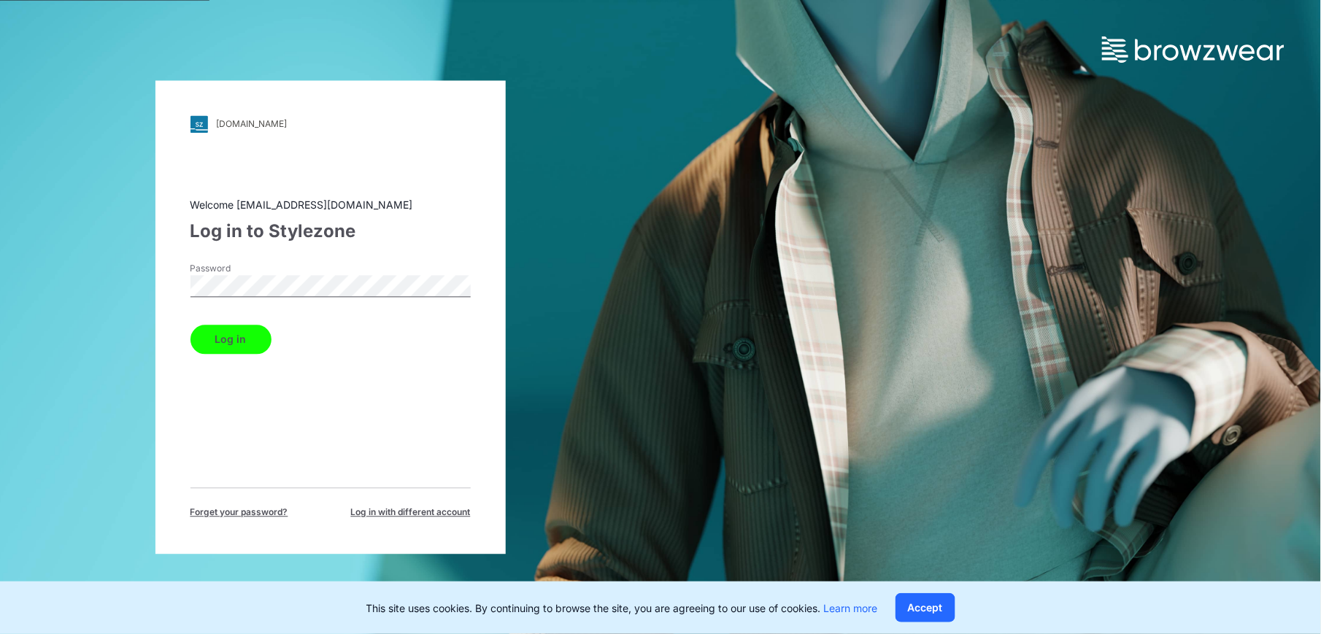
click at [0, 261] on html "walmart.stylezone.com Loading... Welcome gayanh@star.lk Log in to Stylezone Pas…" at bounding box center [660, 317] width 1321 height 634
click at [240, 342] on button "Log in" at bounding box center [230, 339] width 81 height 29
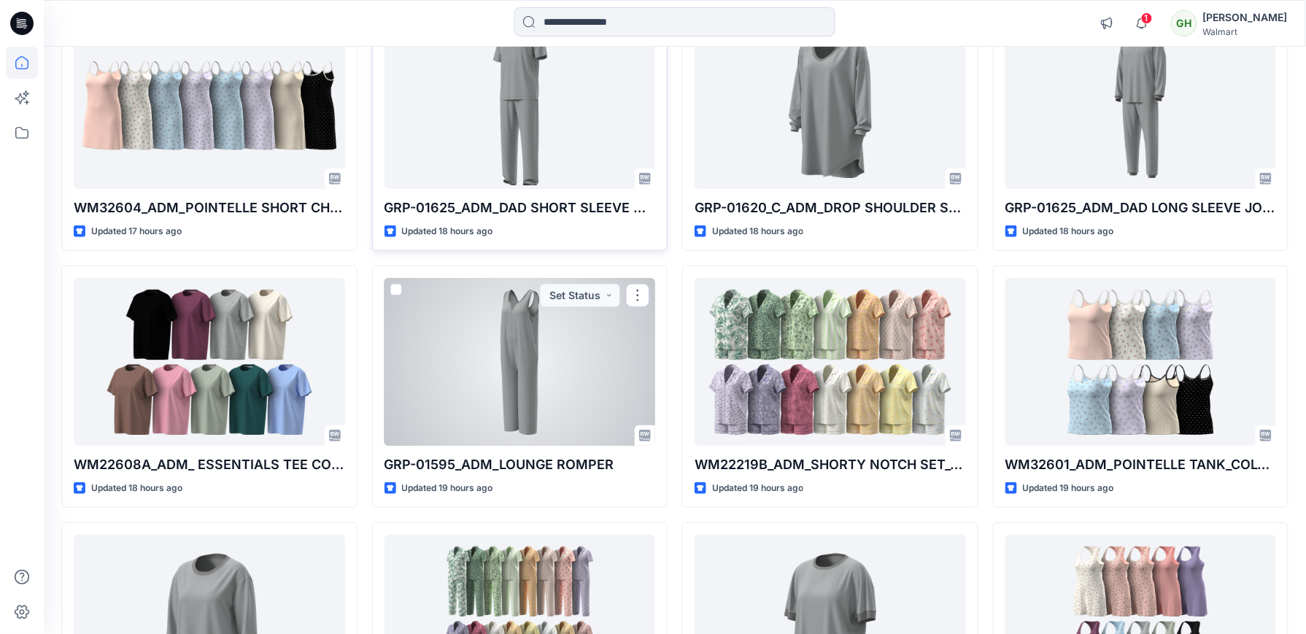
scroll to position [292, 0]
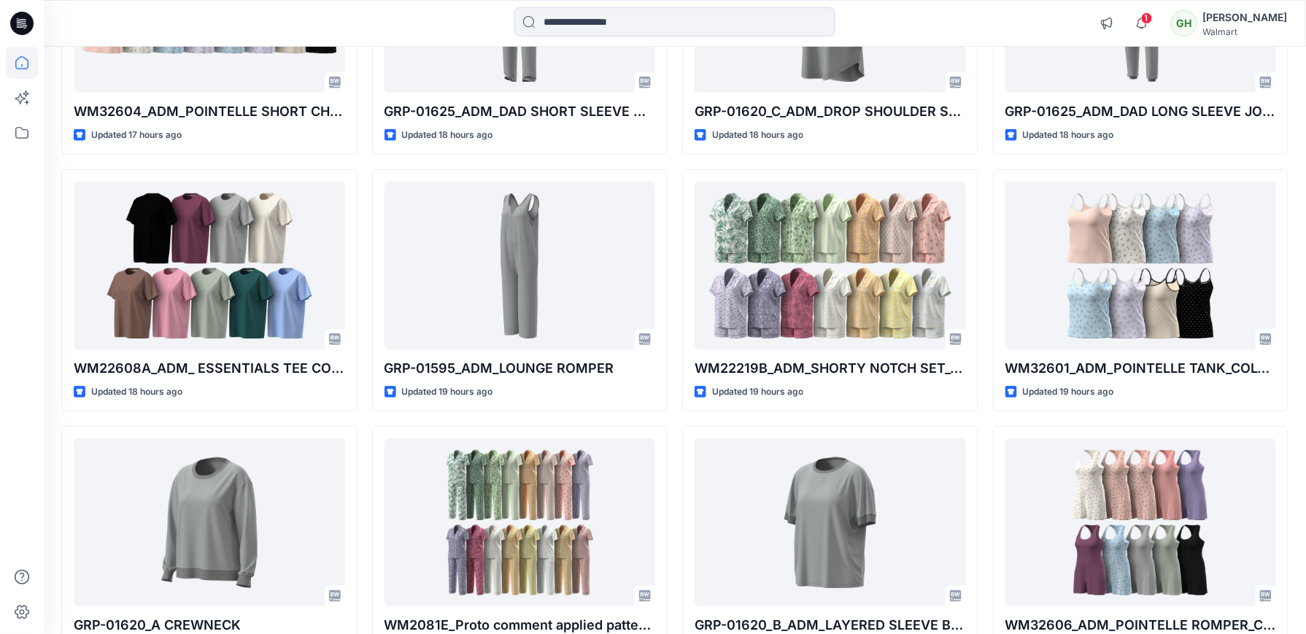
click at [22, 482] on div at bounding box center [22, 340] width 32 height 587
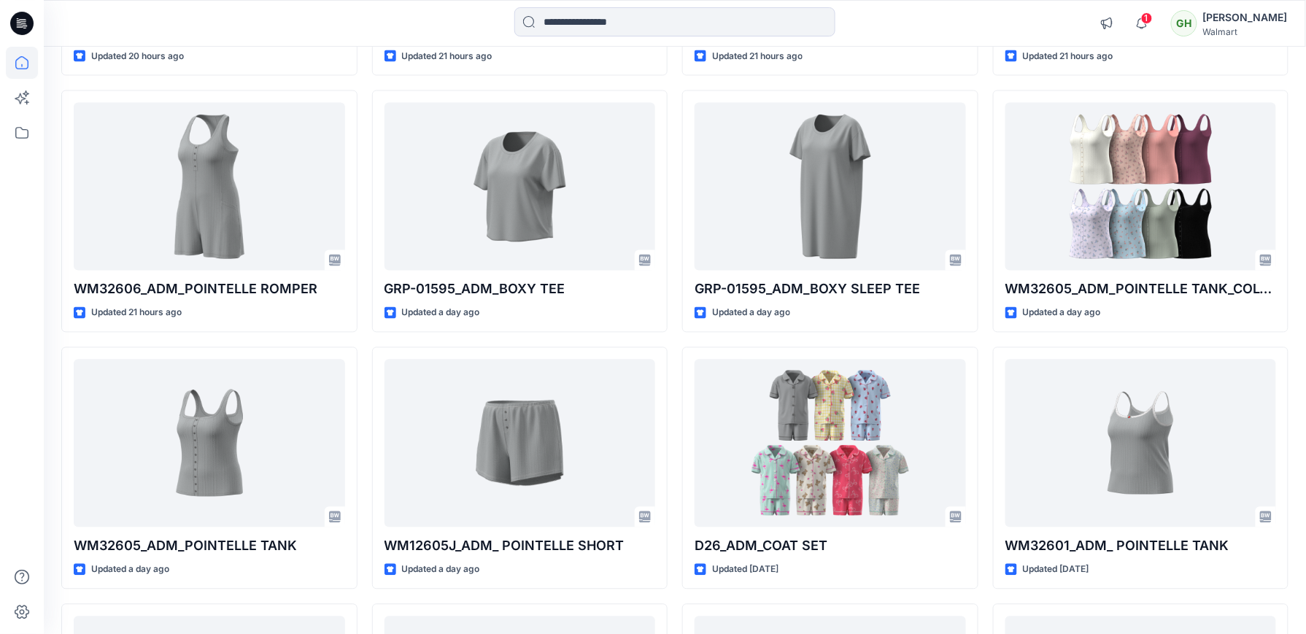
scroll to position [982, 0]
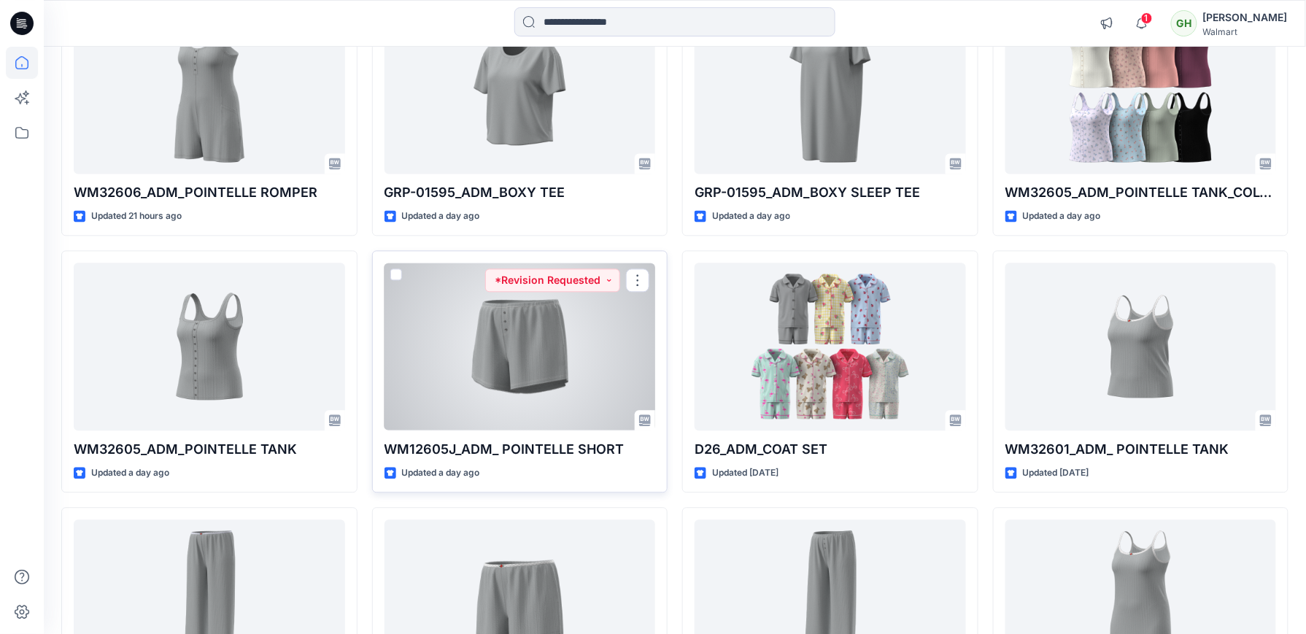
click at [604, 349] on div at bounding box center [520, 346] width 271 height 167
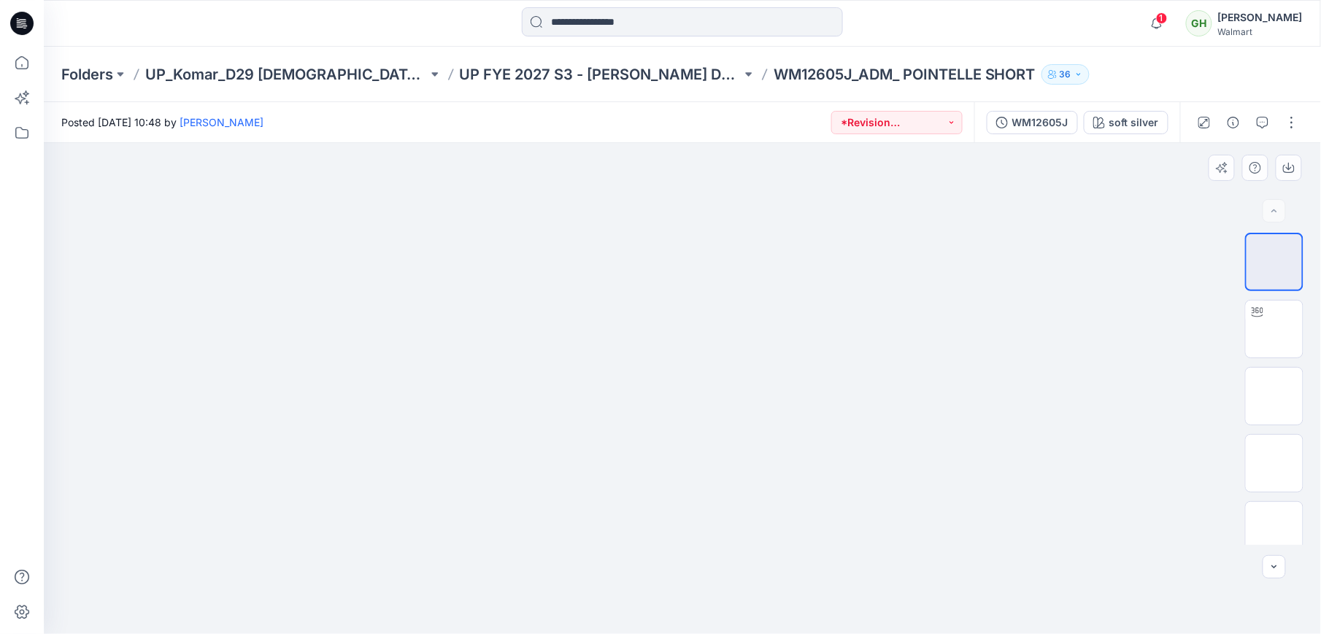
click at [336, 263] on div at bounding box center [683, 388] width 1278 height 491
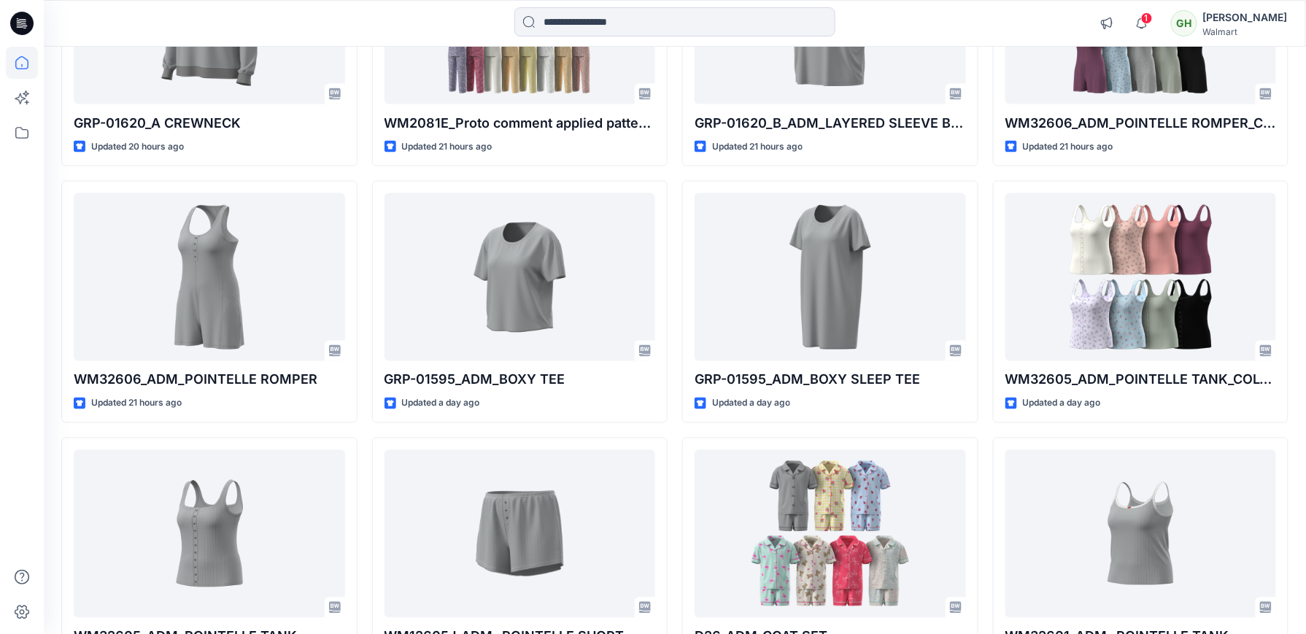
scroll to position [778, 0]
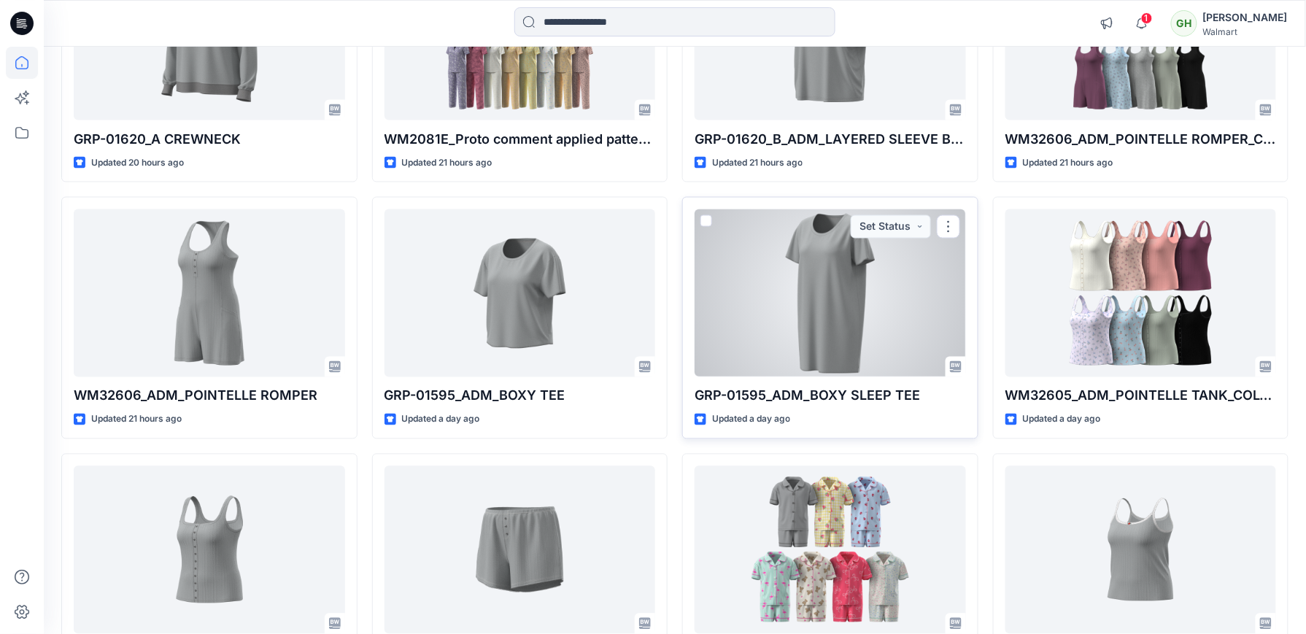
click at [871, 308] on div at bounding box center [830, 292] width 271 height 167
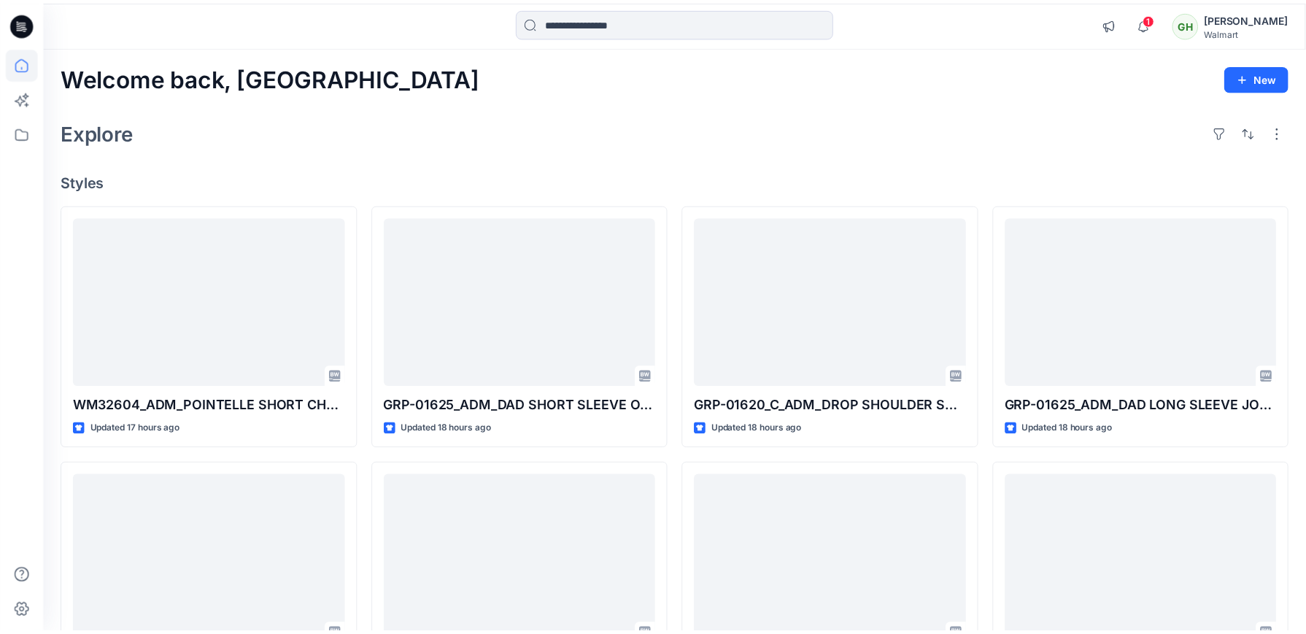
scroll to position [778, 0]
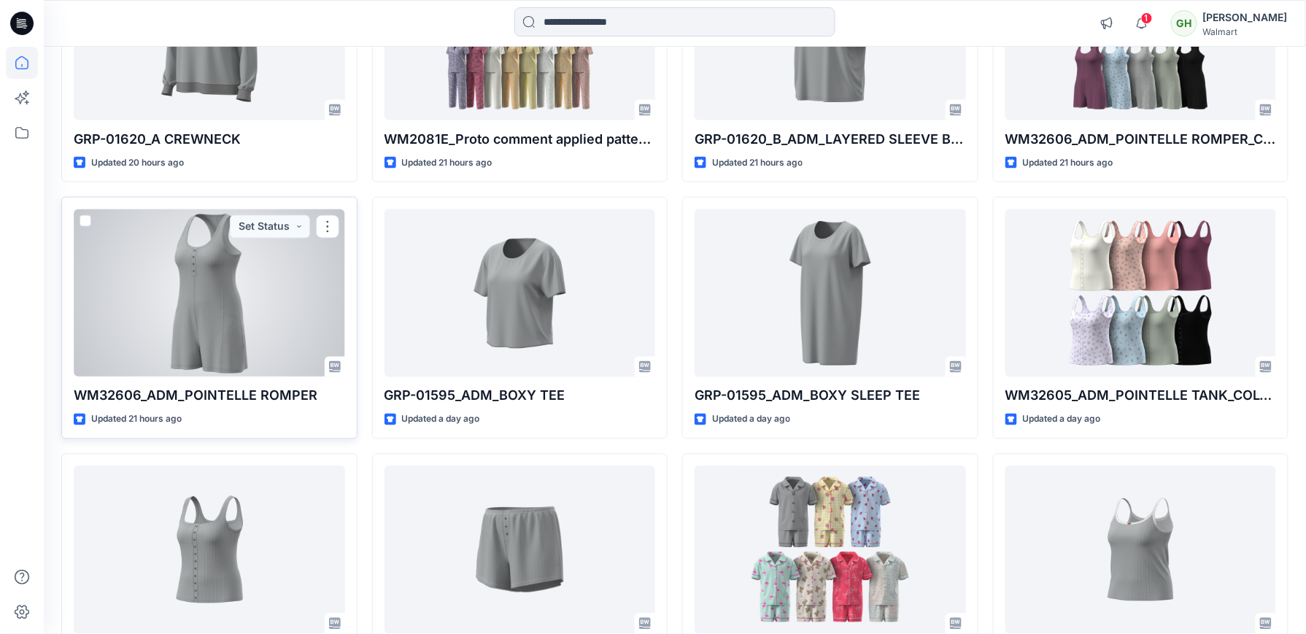
click at [215, 304] on div at bounding box center [209, 292] width 271 height 167
